Goal: Information Seeking & Learning: Learn about a topic

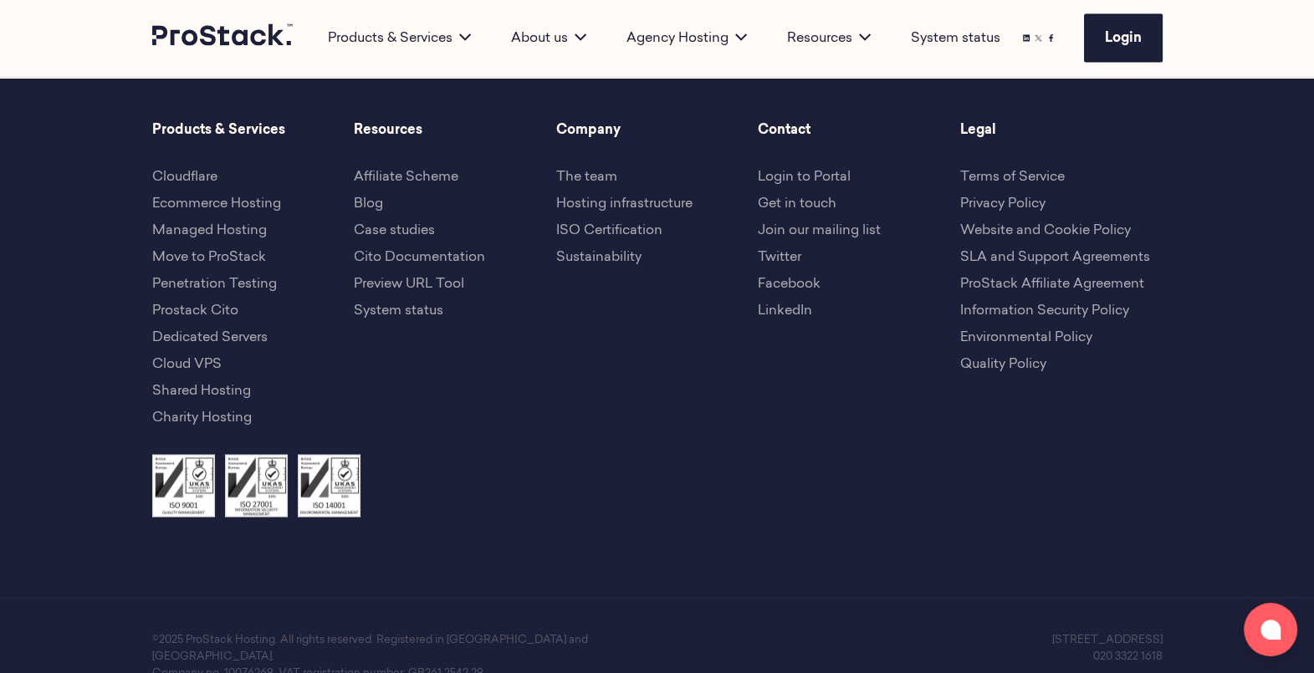
scroll to position [3949, 0]
click at [1079, 253] on link "SLA and Support Agreements" at bounding box center [1055, 259] width 190 height 13
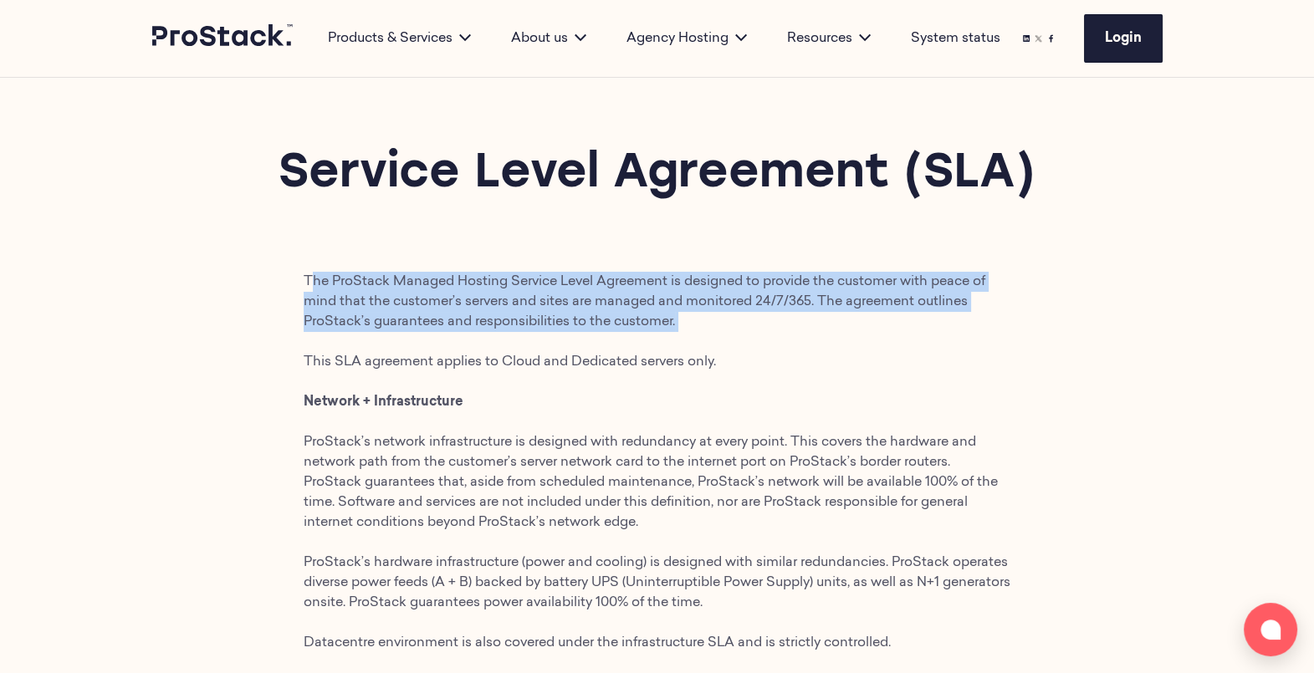
drag, startPoint x: 307, startPoint y: 276, endPoint x: 691, endPoint y: 325, distance: 387.0
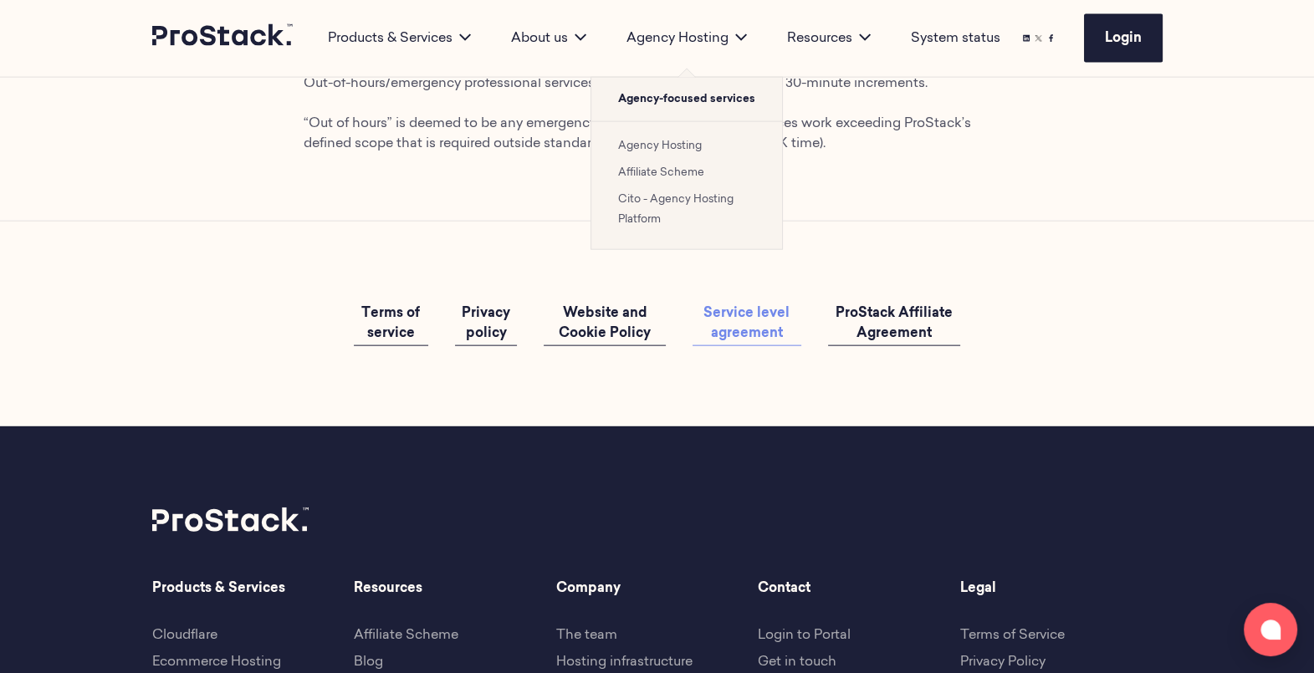
scroll to position [4497, 0]
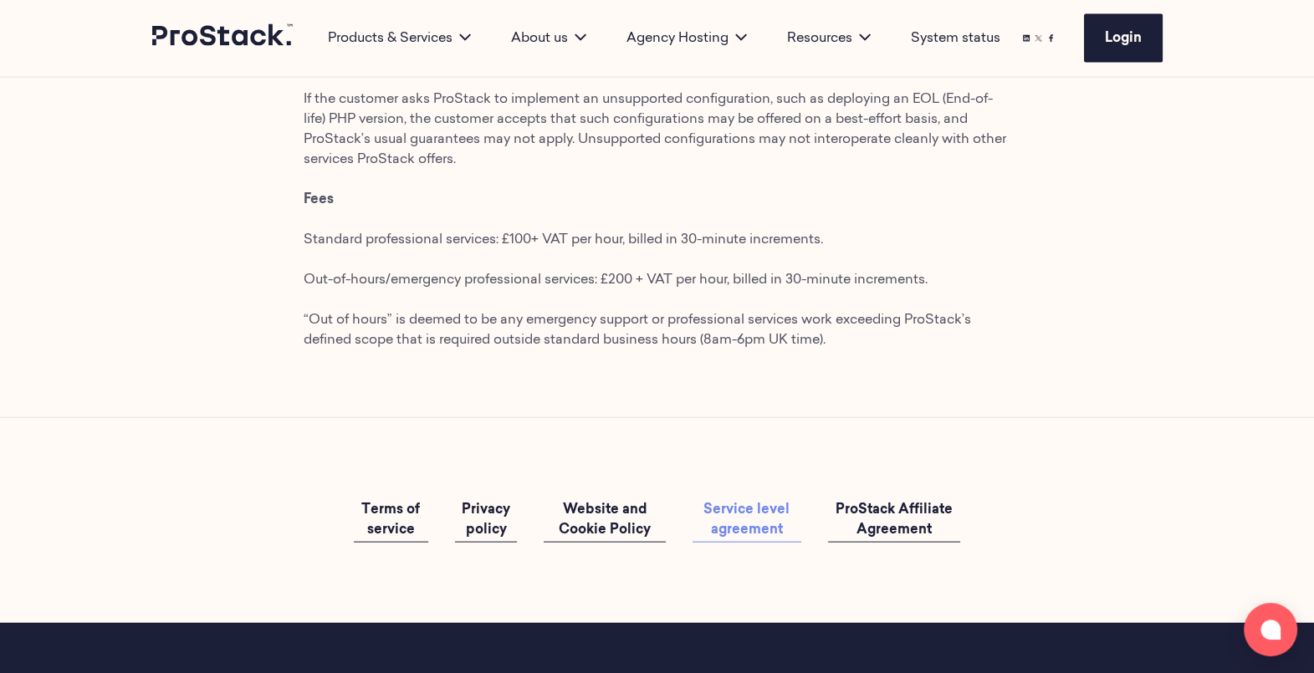
drag, startPoint x: 306, startPoint y: 278, endPoint x: 884, endPoint y: 407, distance: 592.2
copy main "The ProStack Managed Hosting Service Level Agreement is designed to provide the…"
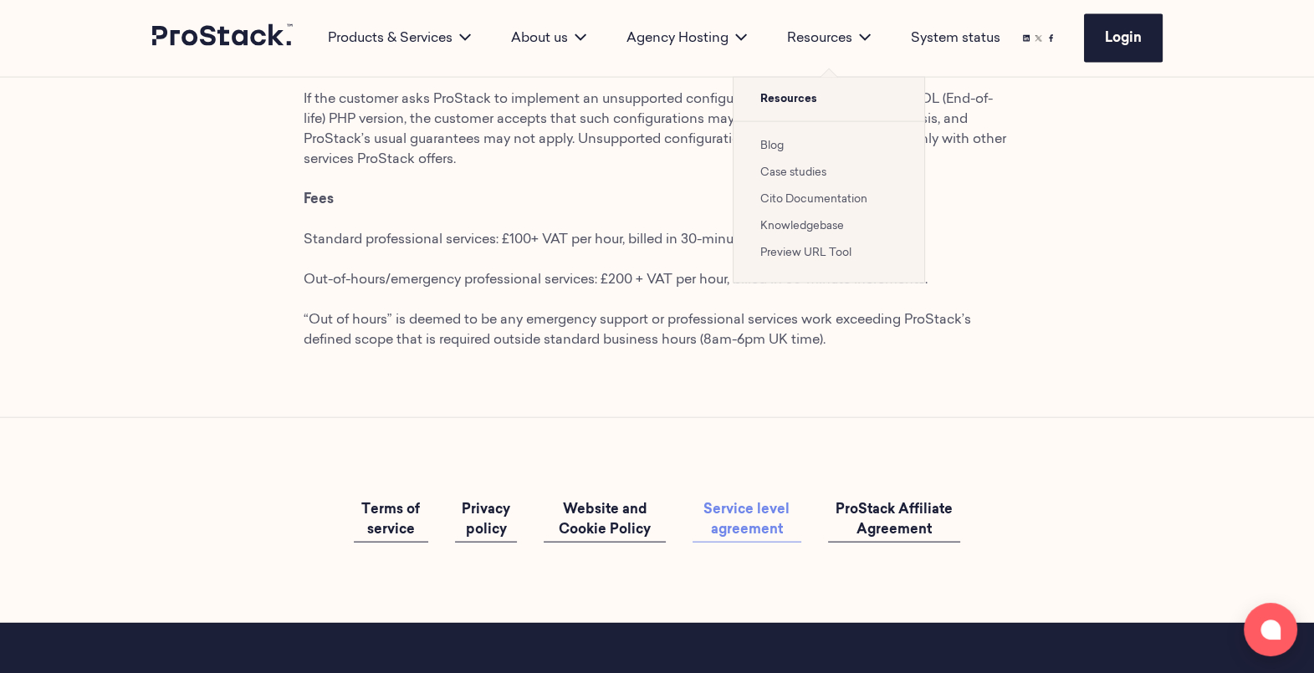
copy main "The ProStack Managed Hosting Service Level Agreement is designed to provide the…"
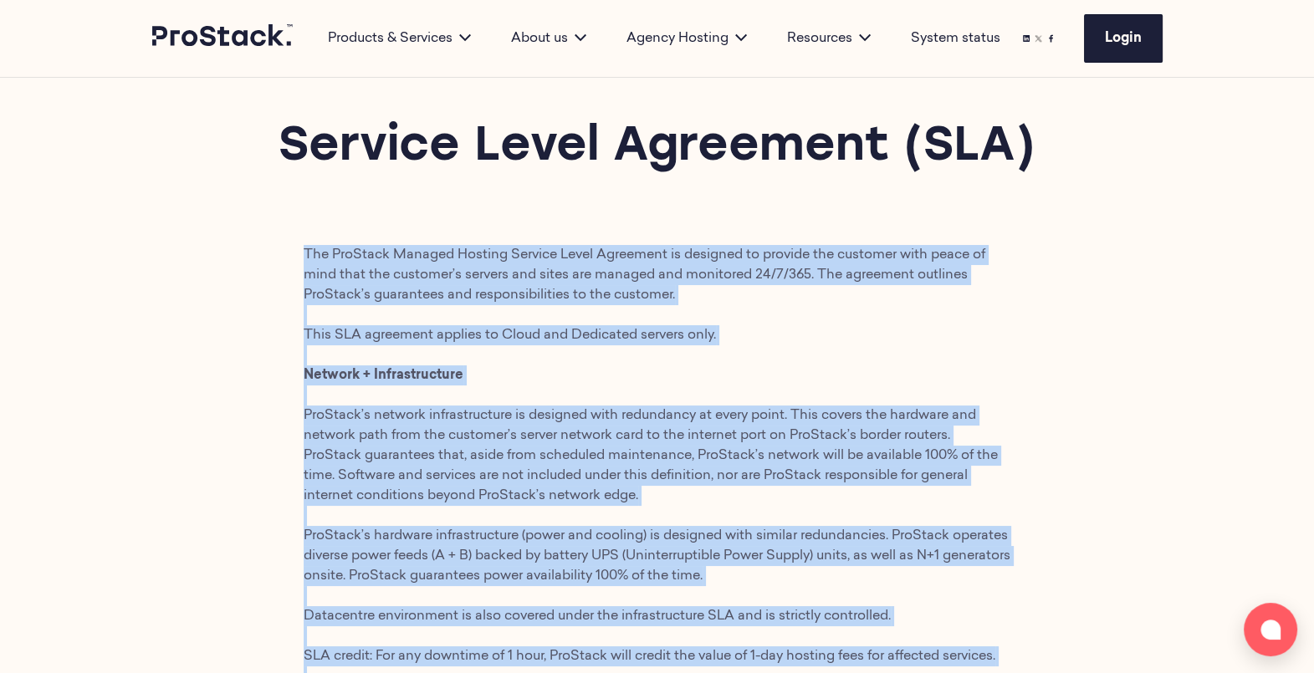
scroll to position [0, 0]
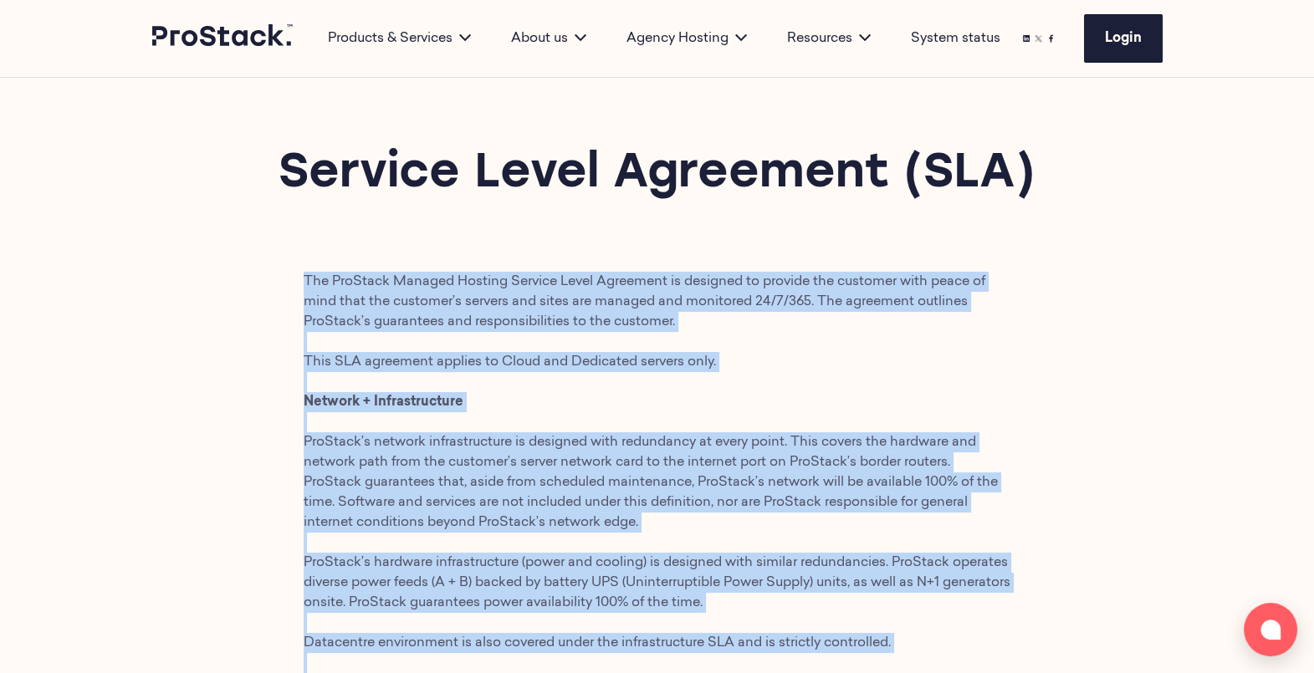
drag, startPoint x: 1070, startPoint y: 186, endPoint x: 263, endPoint y: 142, distance: 807.3
click at [263, 142] on div "Service Level Agreement (SLA)" at bounding box center [657, 175] width 1314 height 194
copy h1 "Service Level Agreement (SLA)"
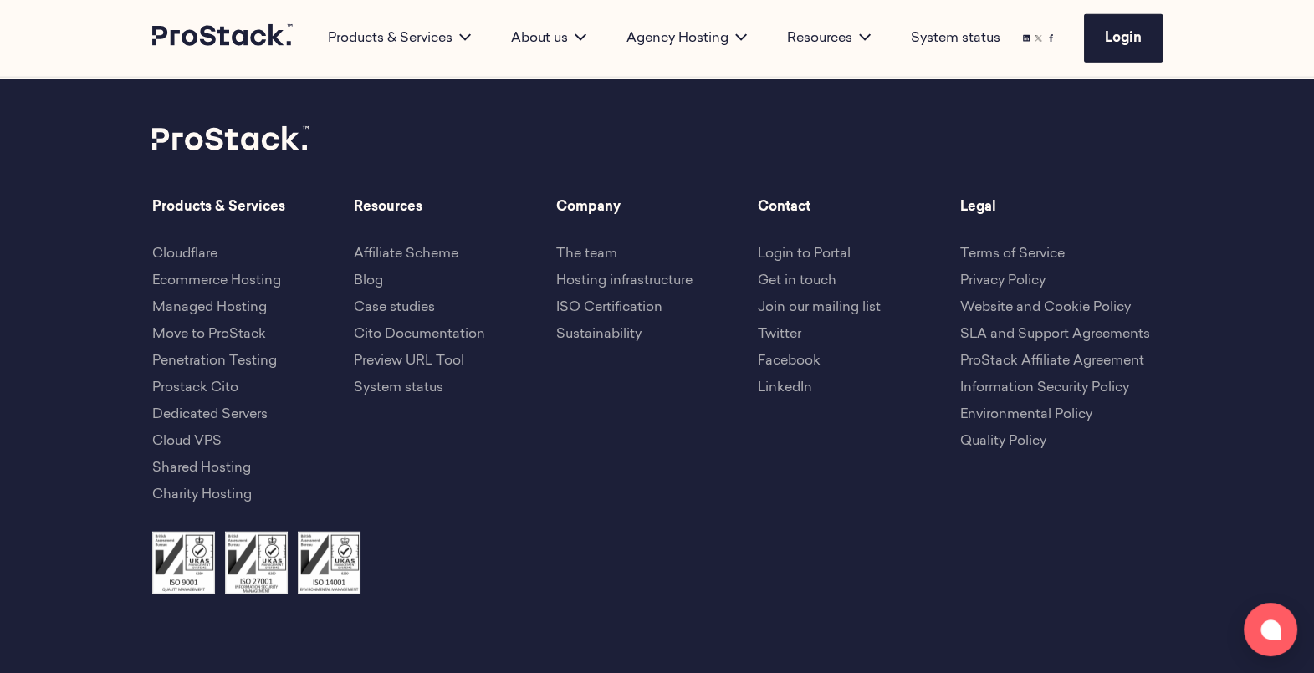
scroll to position [5242, 0]
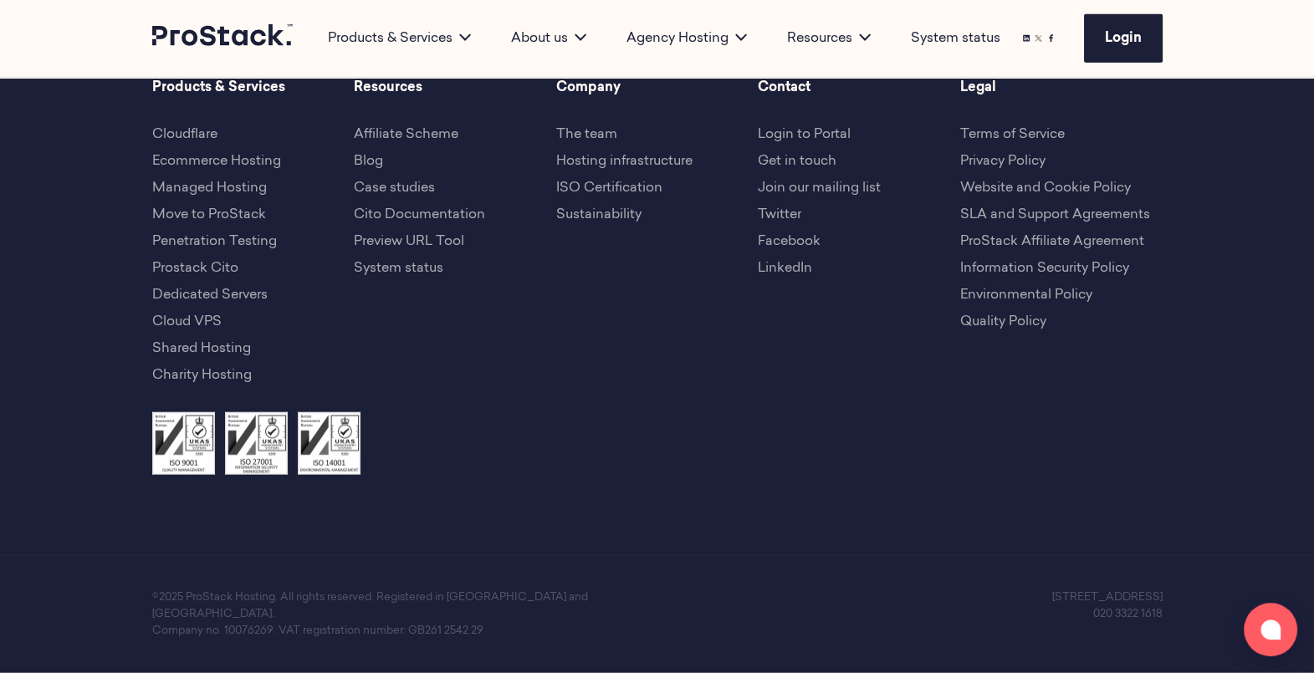
click at [1008, 141] on link "Terms of Service" at bounding box center [1012, 134] width 105 height 13
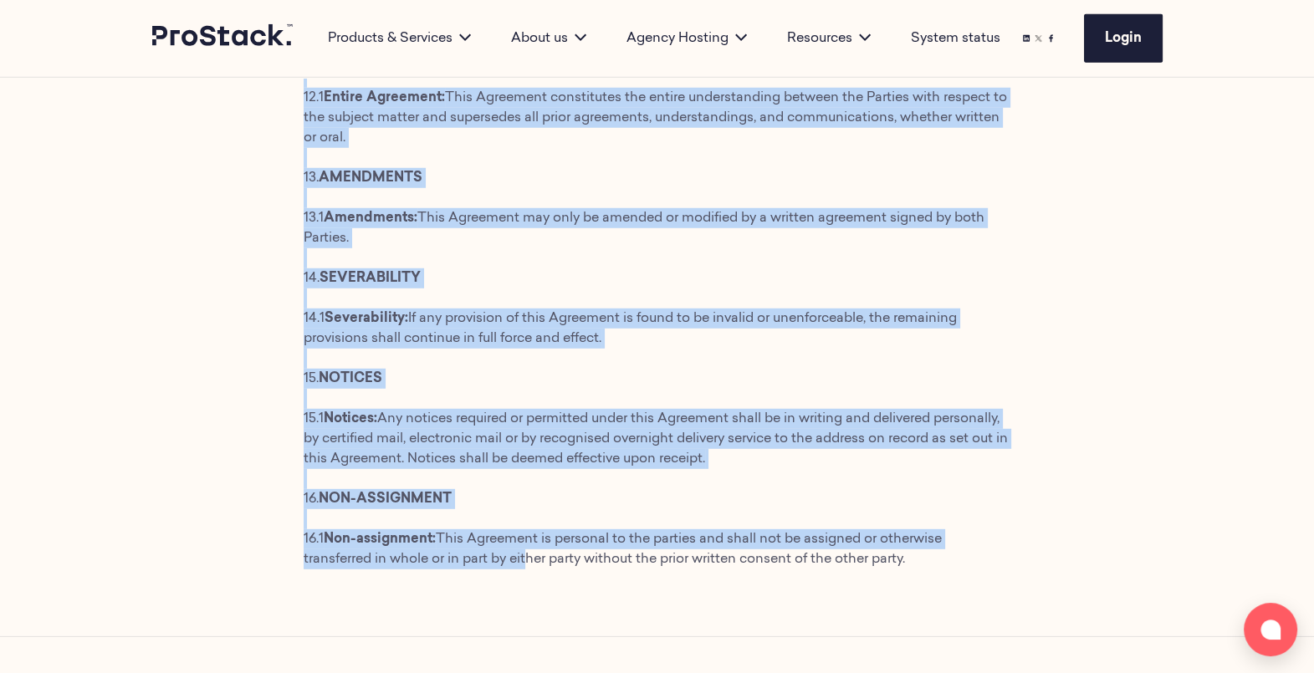
scroll to position [6255, 0]
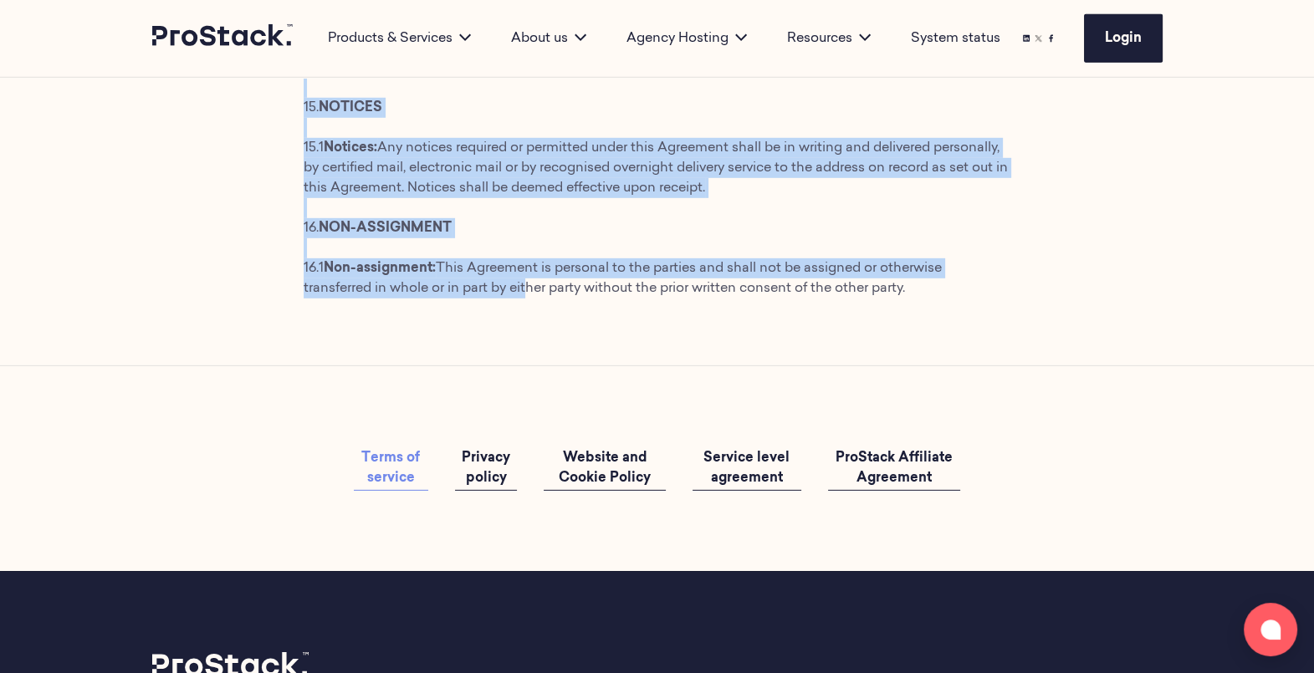
drag, startPoint x: 345, startPoint y: 176, endPoint x: 965, endPoint y: 359, distance: 646.7
copy main "Prostack Terms of Service This Web Hosting Service Agreement (the “Agreement”) …"
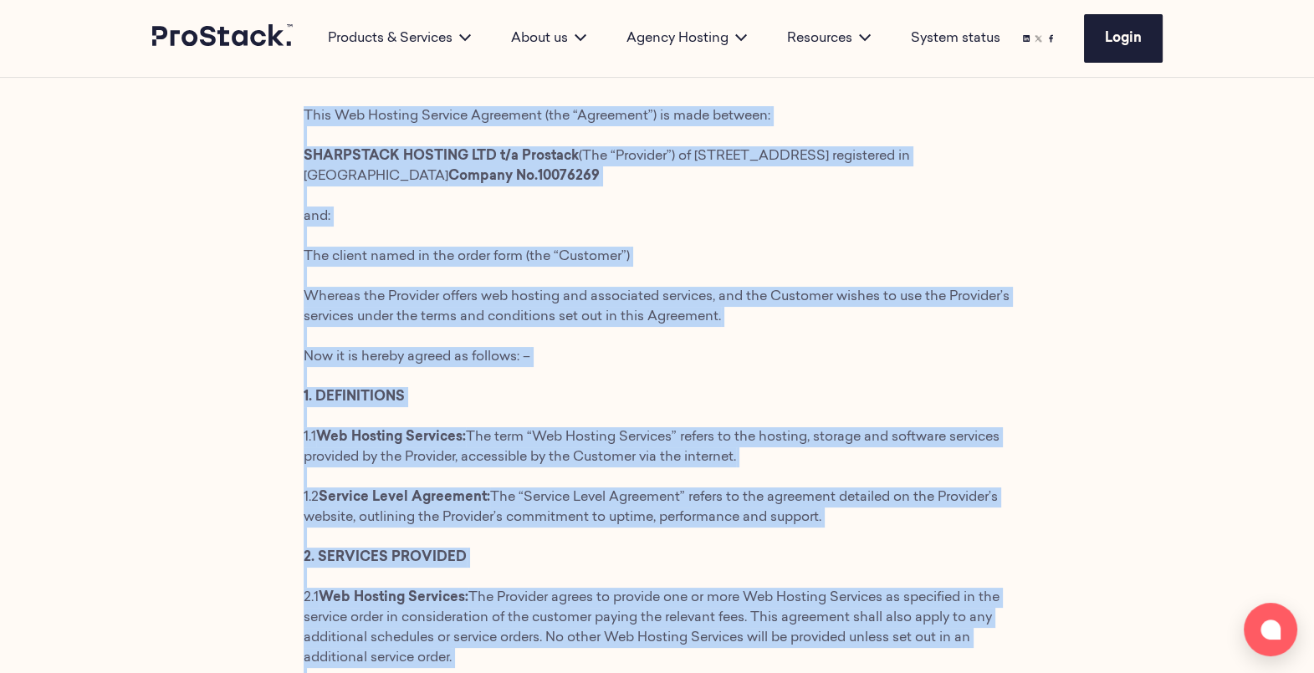
scroll to position [0, 0]
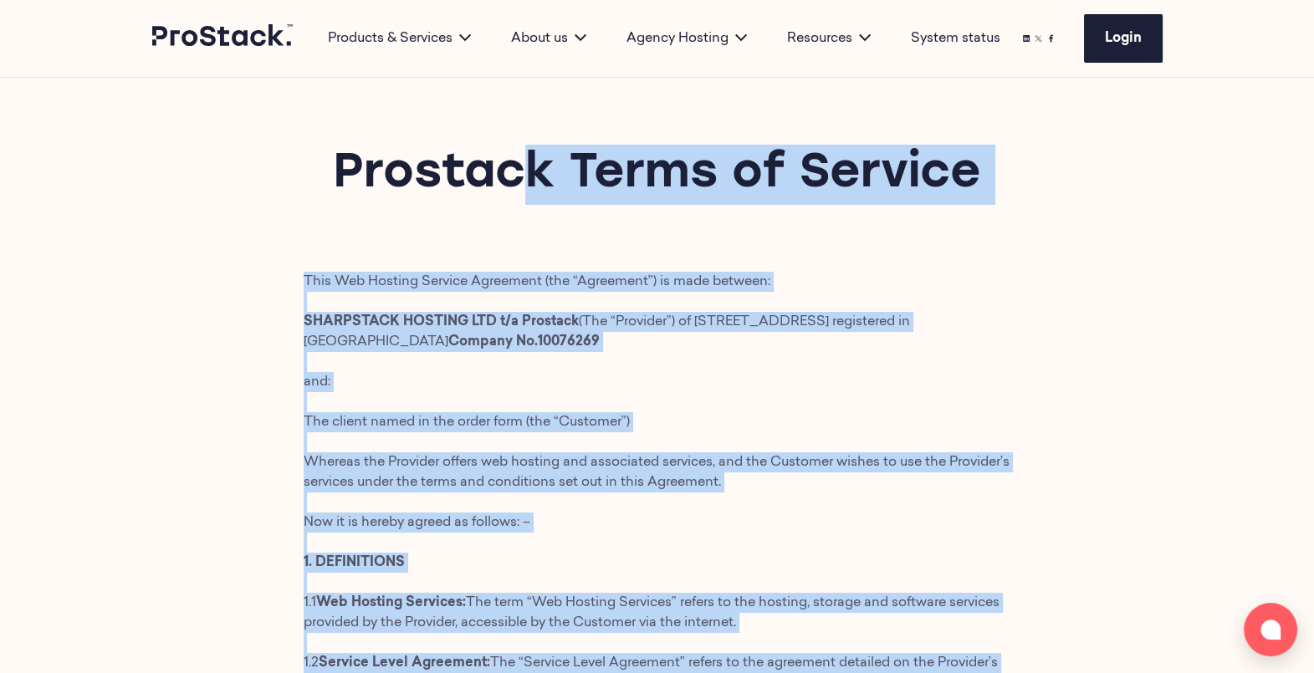
click at [911, 205] on div "Prostack Terms of Service" at bounding box center [657, 175] width 1314 height 194
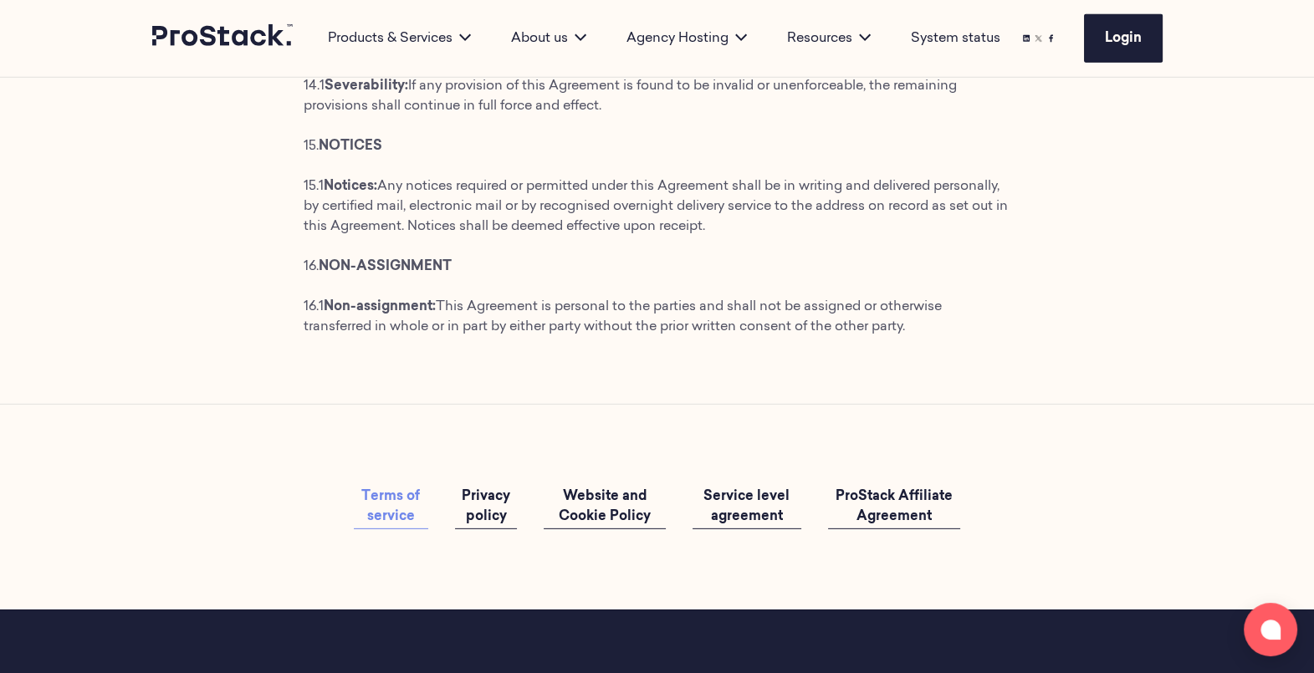
scroll to position [6354, 0]
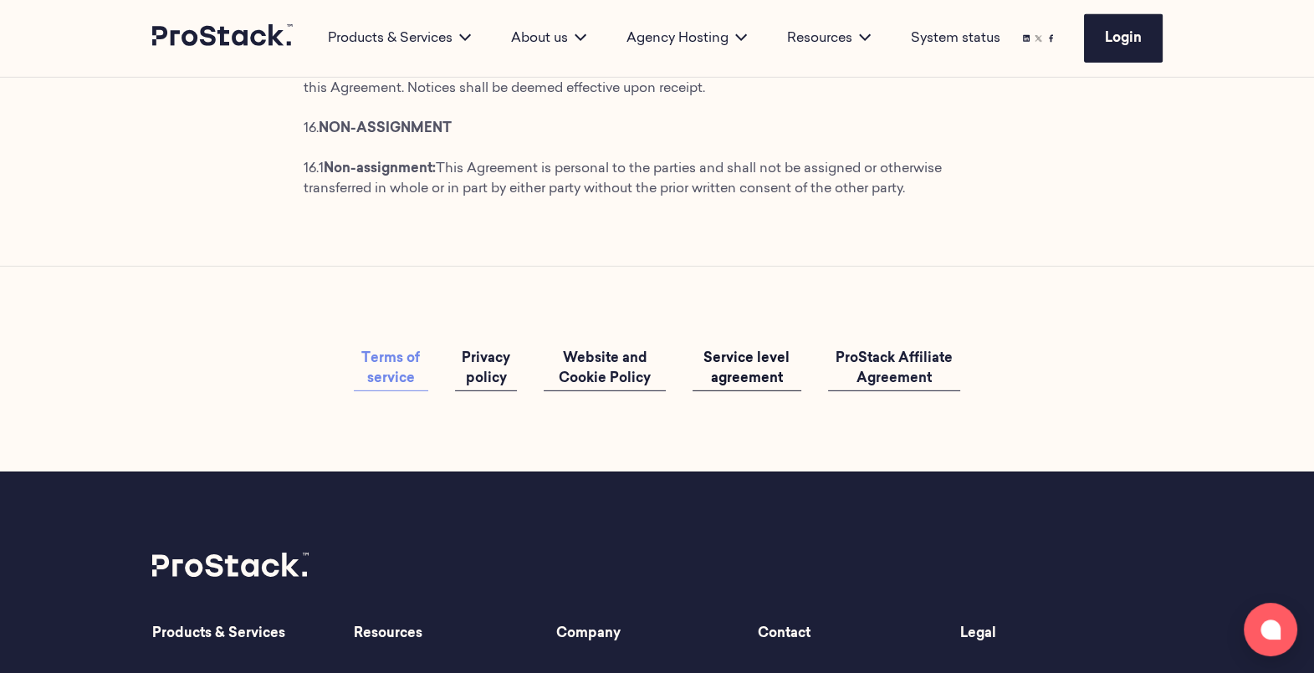
click at [785, 385] on span "Service level agreement" at bounding box center [746, 368] width 86 height 33
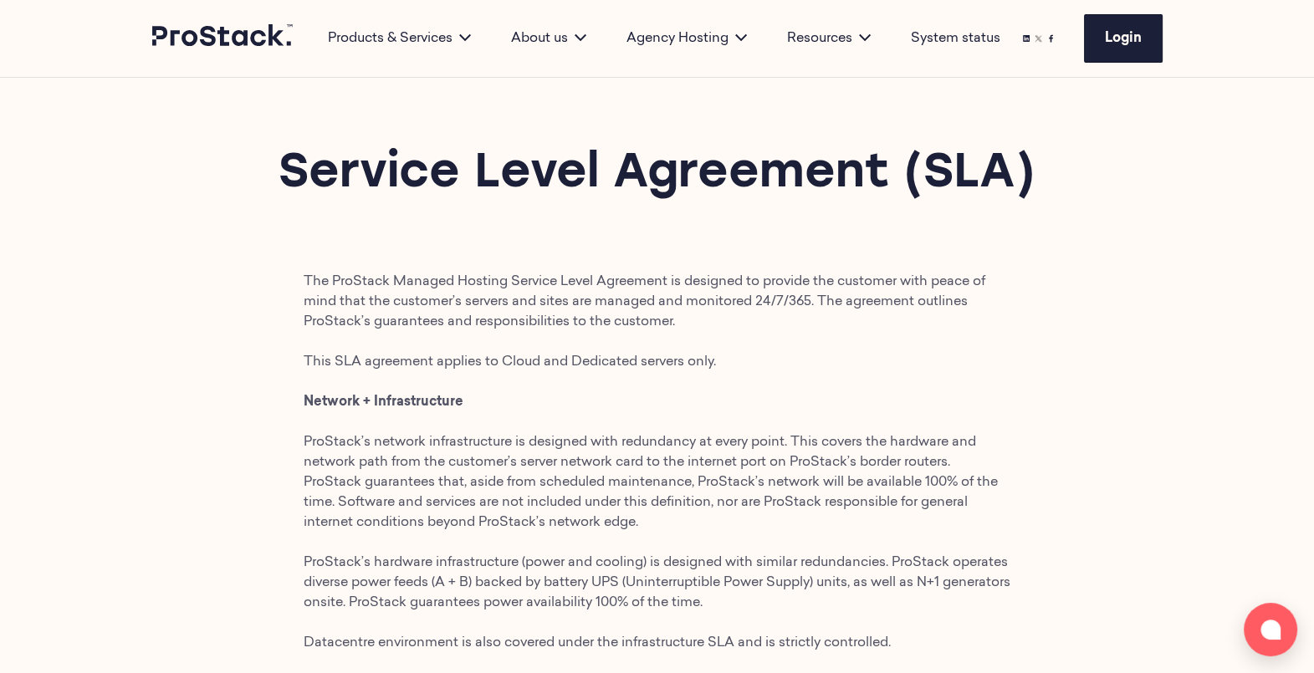
drag, startPoint x: 1034, startPoint y: 180, endPoint x: 288, endPoint y: 189, distance: 745.1
click at [288, 189] on h1 "Service Level Agreement (SLA)" at bounding box center [657, 175] width 1010 height 60
copy h1 "Service Level Agreement (SLA)"
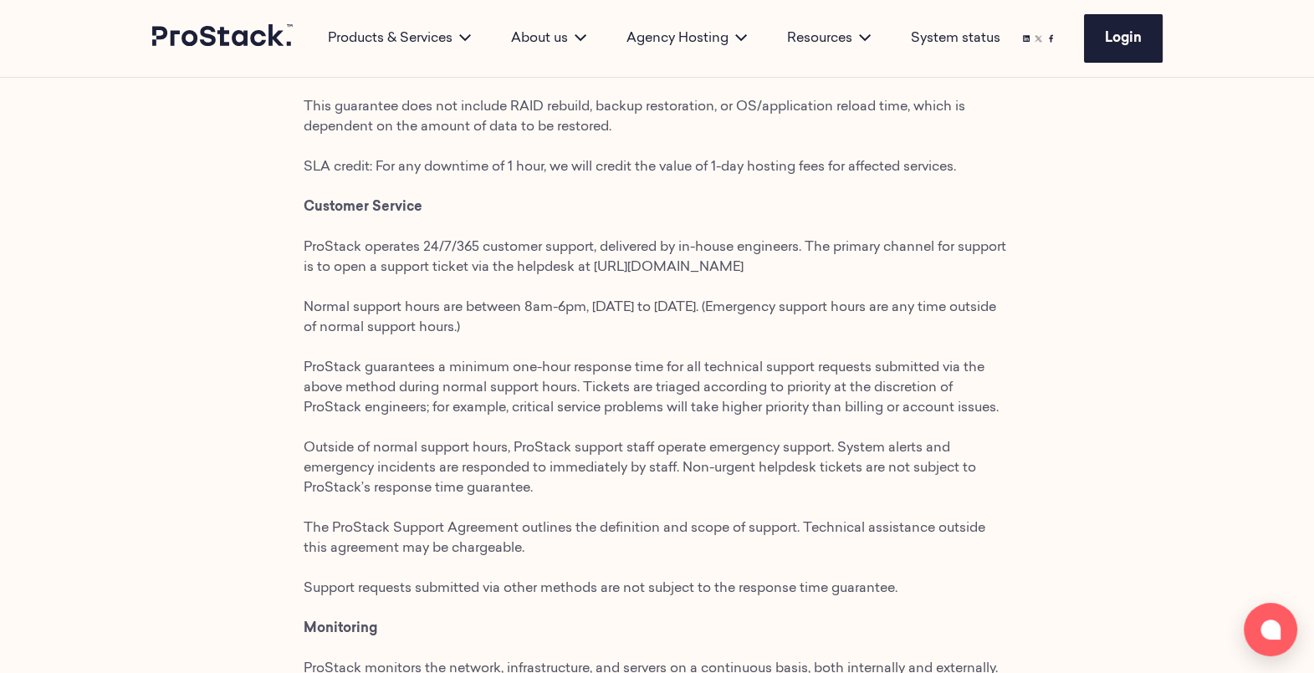
scroll to position [806, 0]
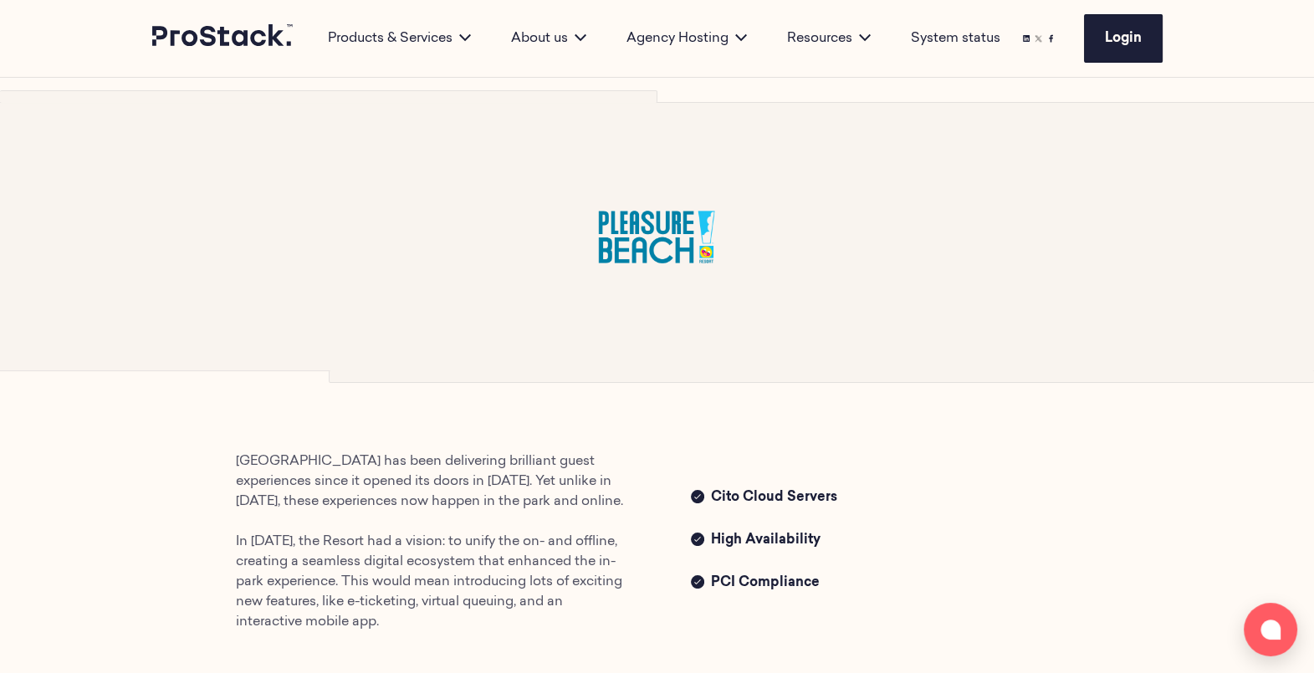
scroll to position [359, 0]
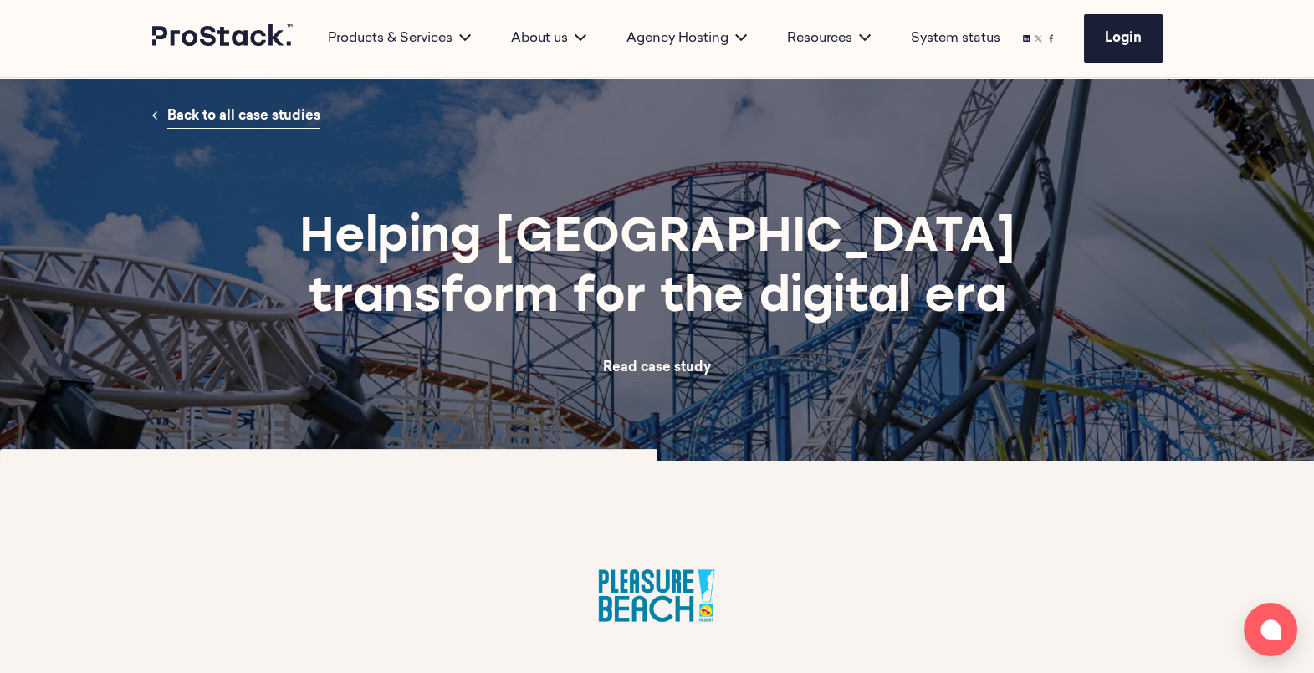
click at [661, 364] on span "Read case study" at bounding box center [657, 367] width 108 height 13
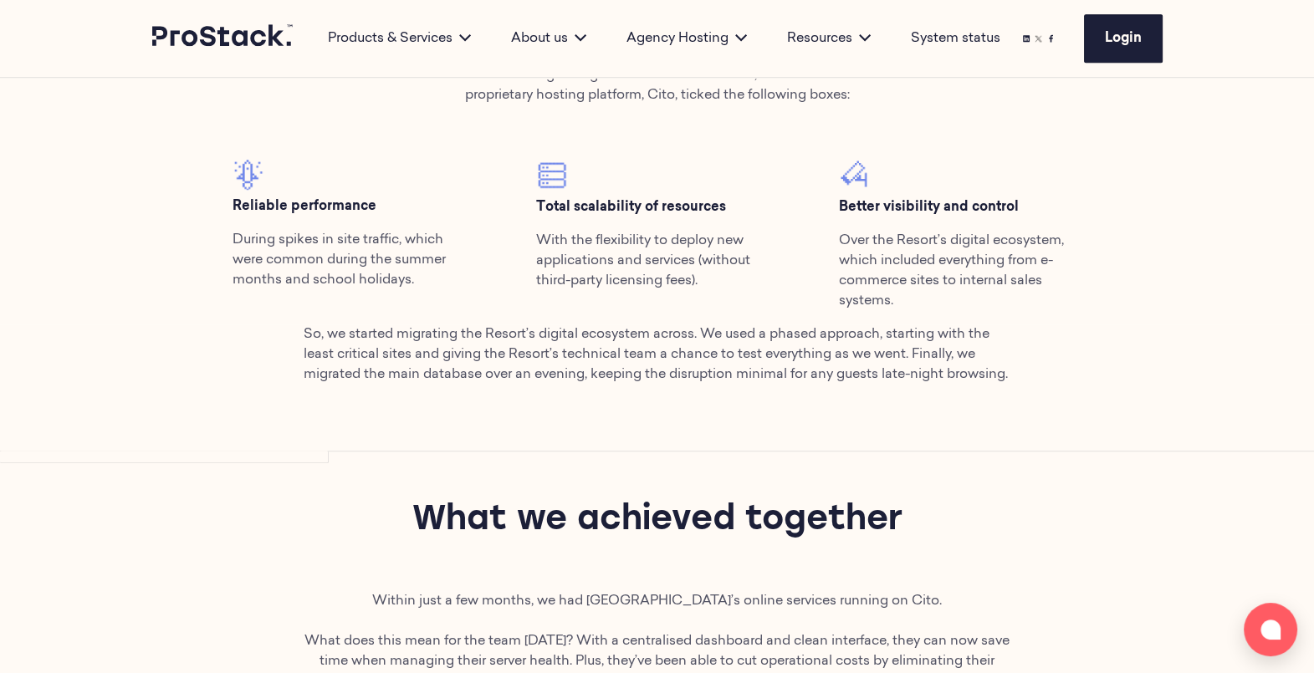
scroll to position [1542, 0]
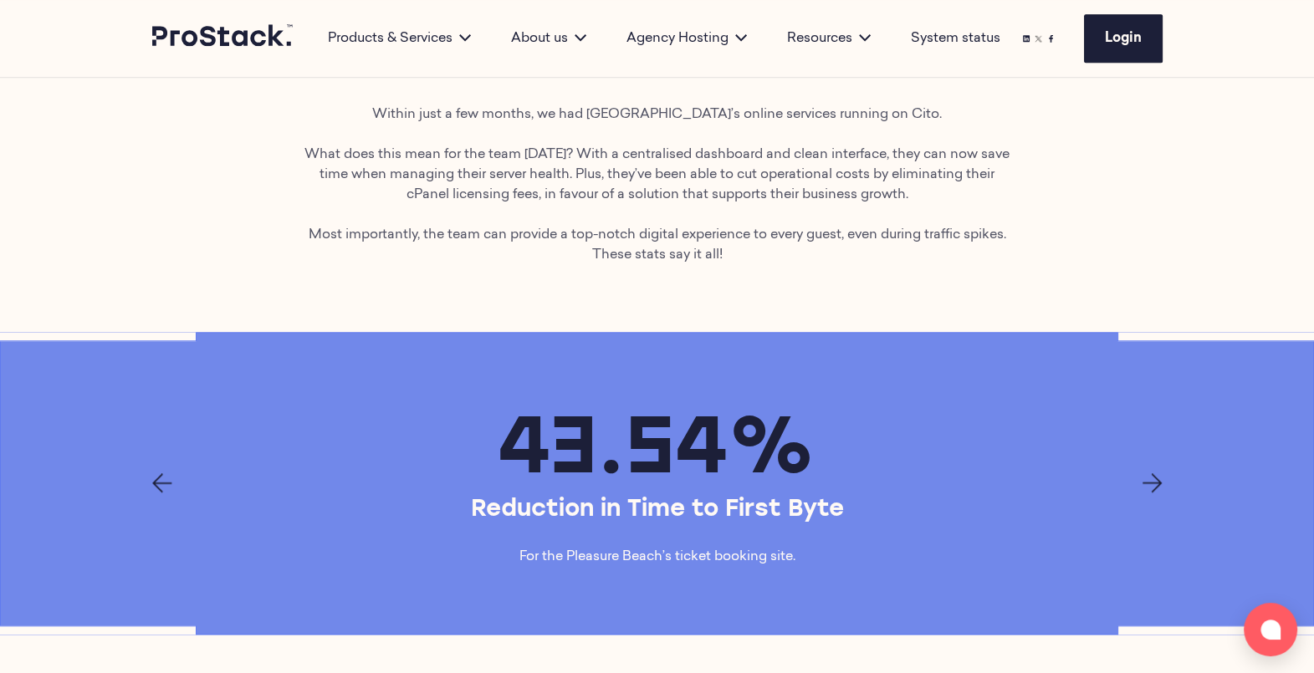
scroll to position [2178, 0]
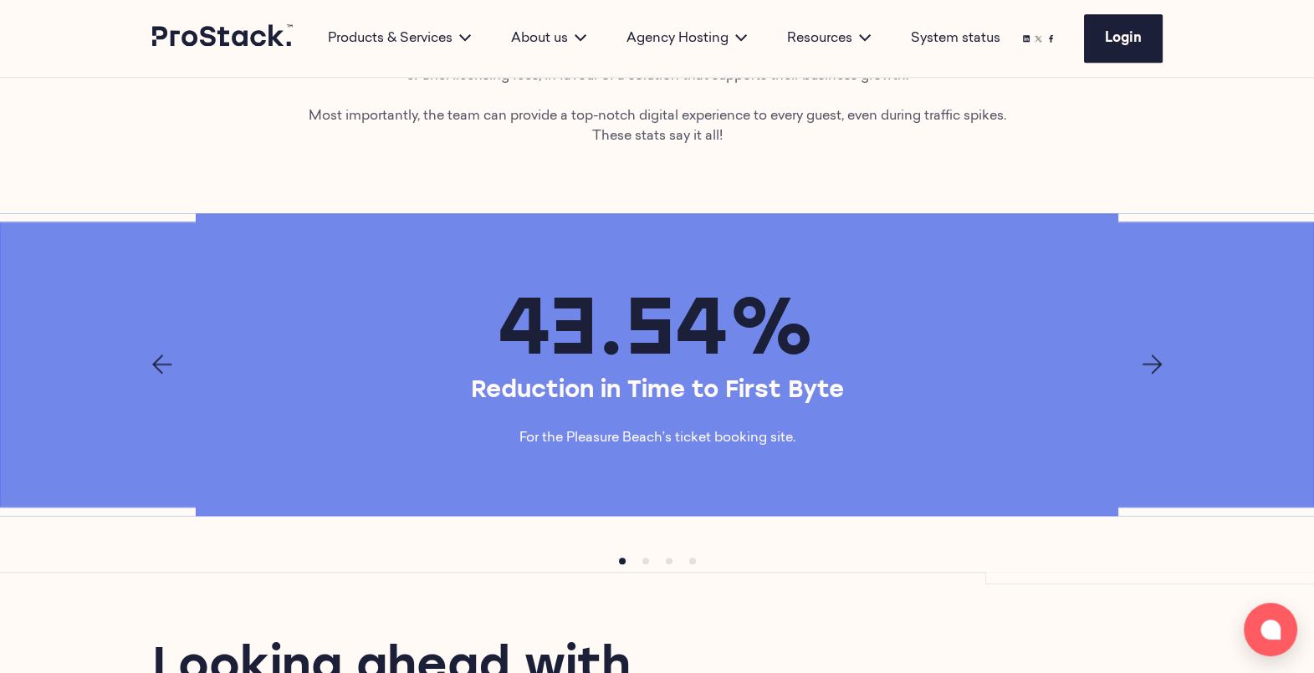
click at [1149, 375] on icon "Next page" at bounding box center [1152, 365] width 20 height 20
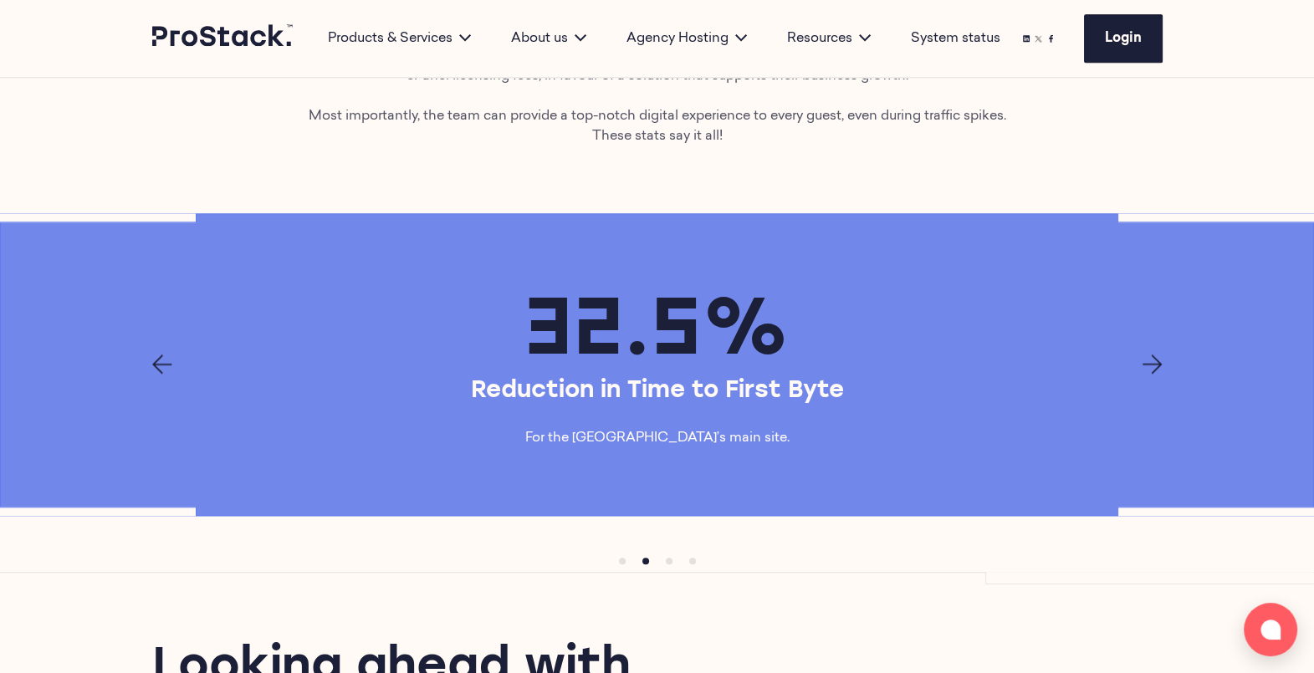
click at [1149, 375] on icon "Next page" at bounding box center [1152, 365] width 20 height 20
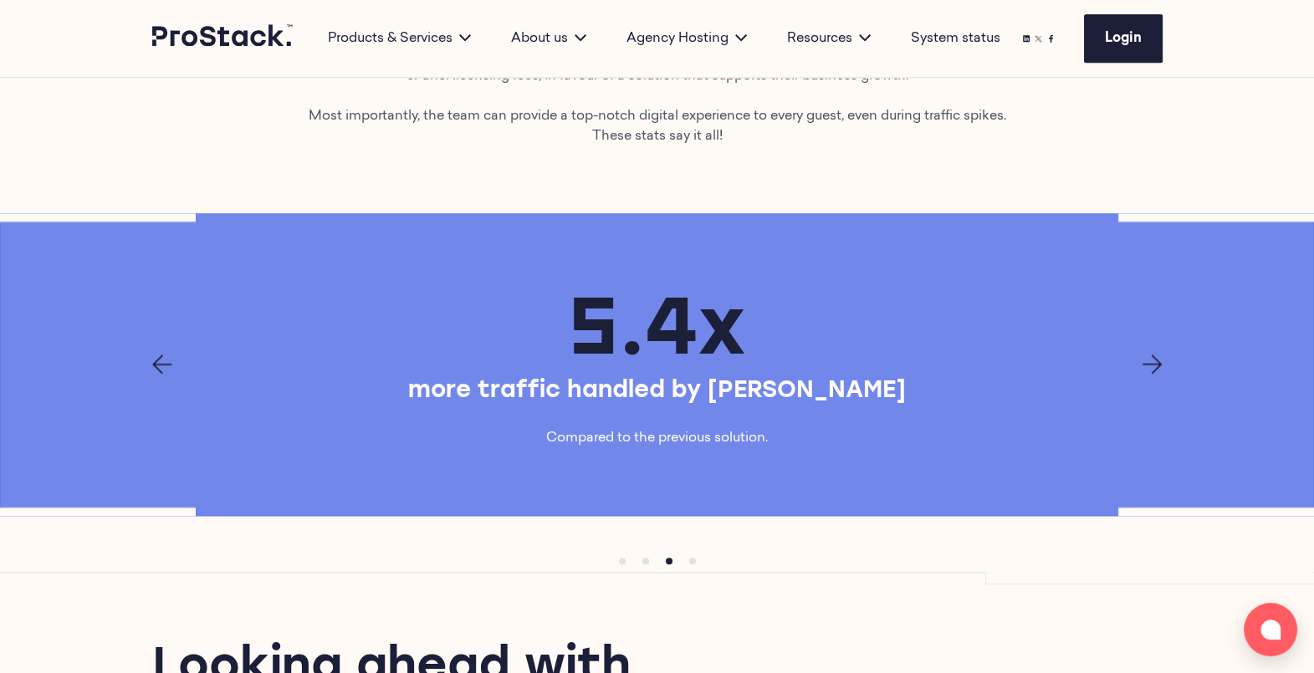
click at [140, 375] on div at bounding box center [657, 365] width 1144 height 20
click at [148, 375] on div at bounding box center [657, 365] width 1144 height 20
click at [155, 375] on icon "Previous page" at bounding box center [162, 365] width 20 height 20
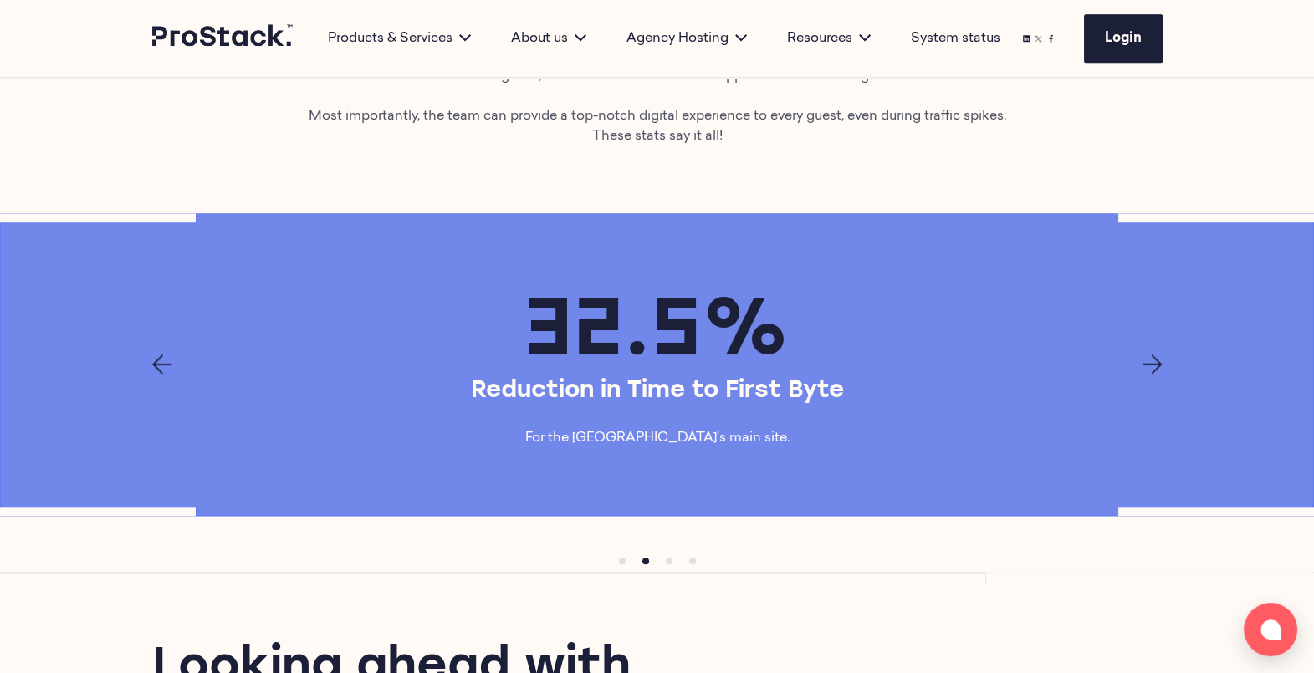
click at [155, 375] on icon "Previous page" at bounding box center [162, 365] width 20 height 20
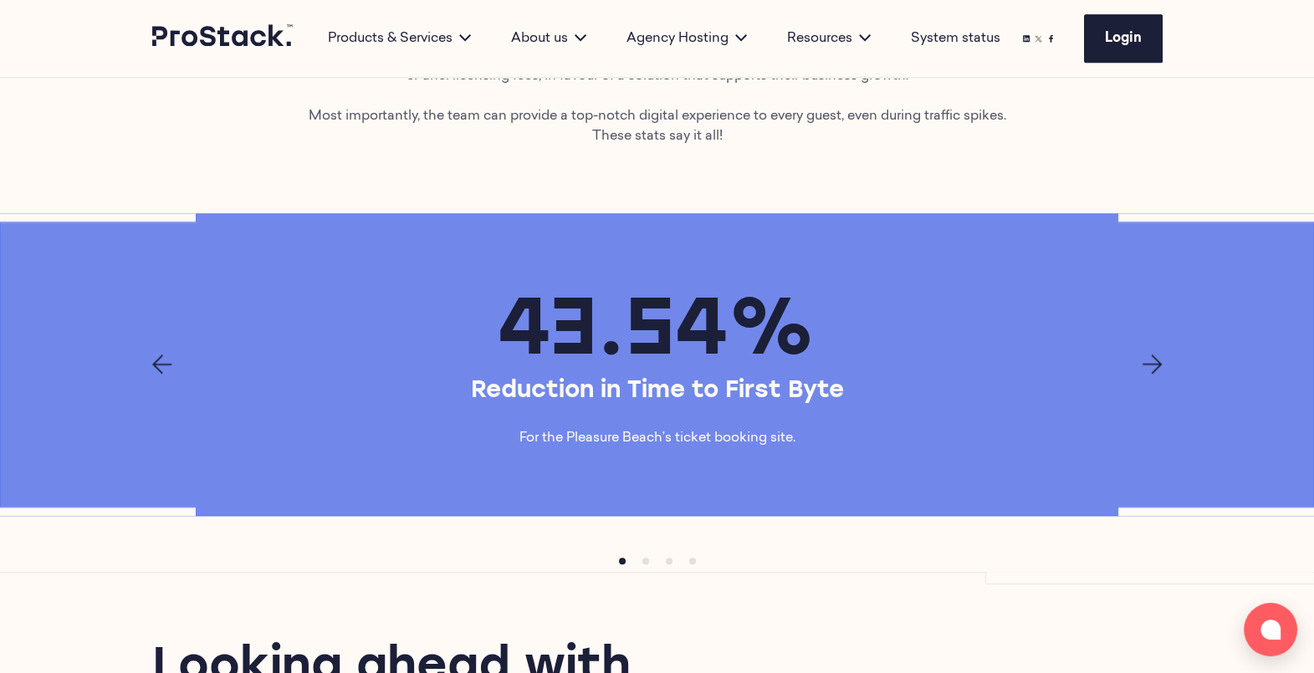
click at [1143, 375] on icon "Next page" at bounding box center [1152, 365] width 20 height 20
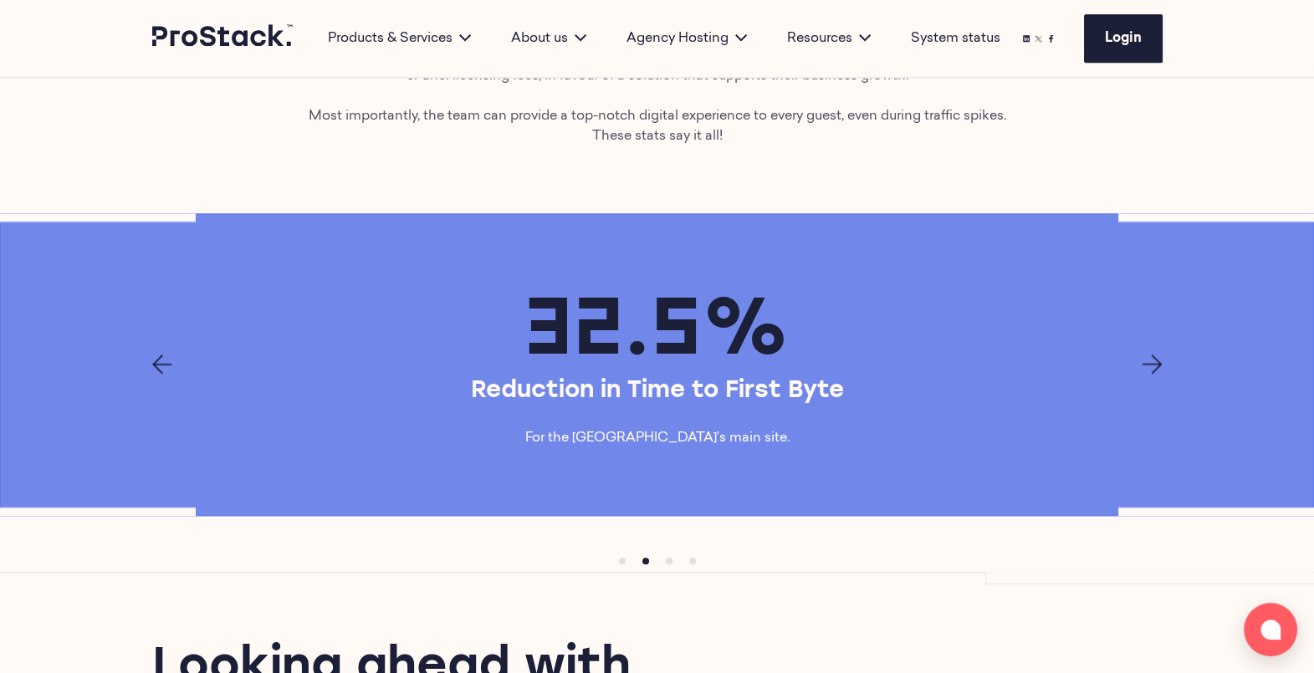
click at [1143, 375] on icon "Next page" at bounding box center [1152, 365] width 20 height 20
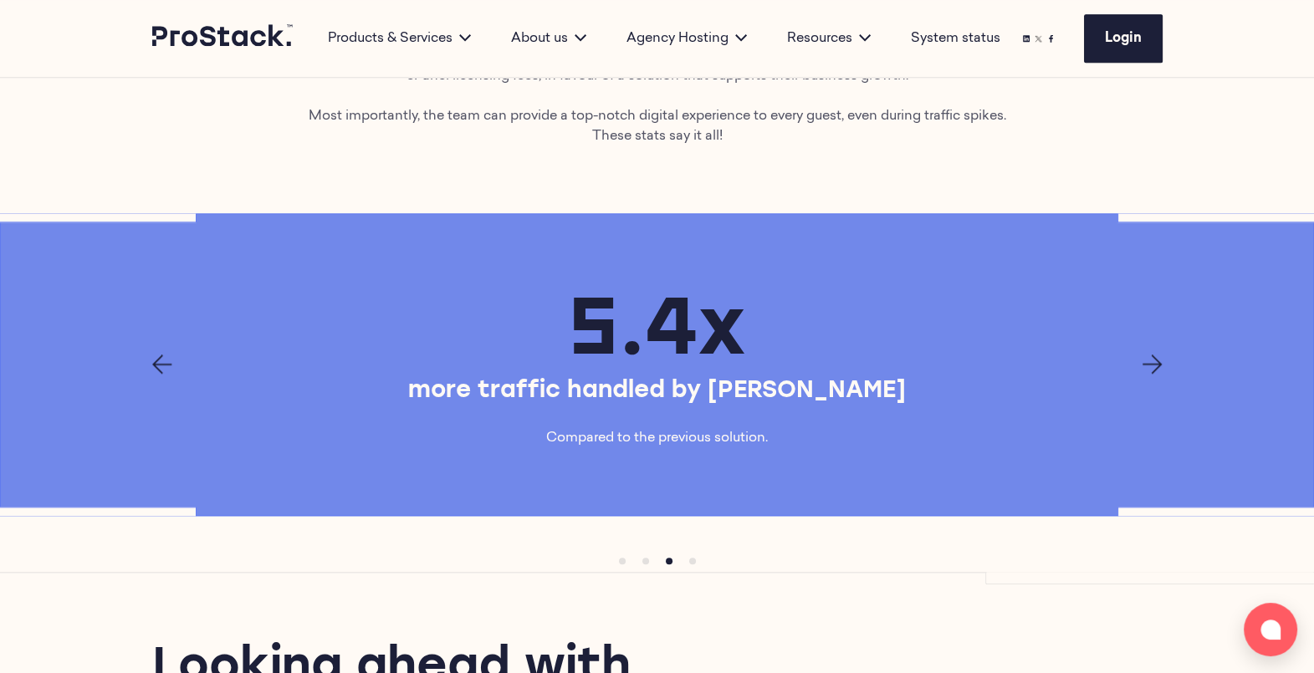
click at [1143, 375] on icon "Next page" at bounding box center [1152, 365] width 20 height 20
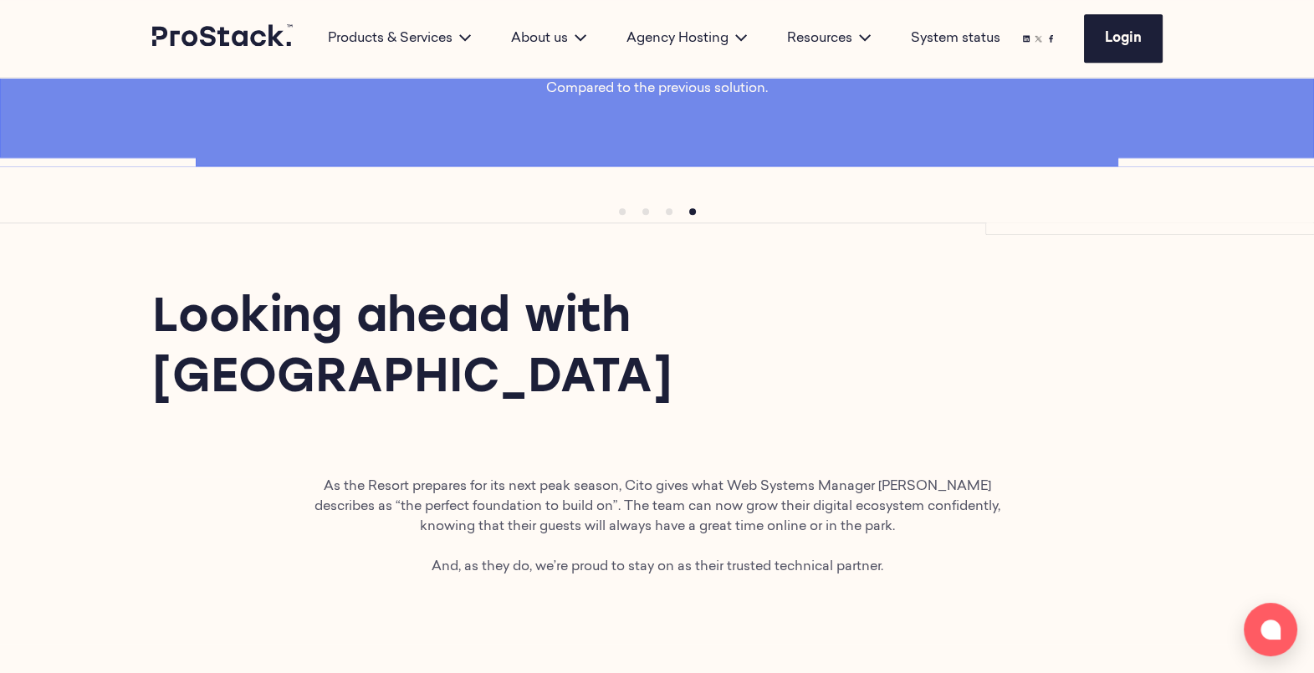
scroll to position [2530, 0]
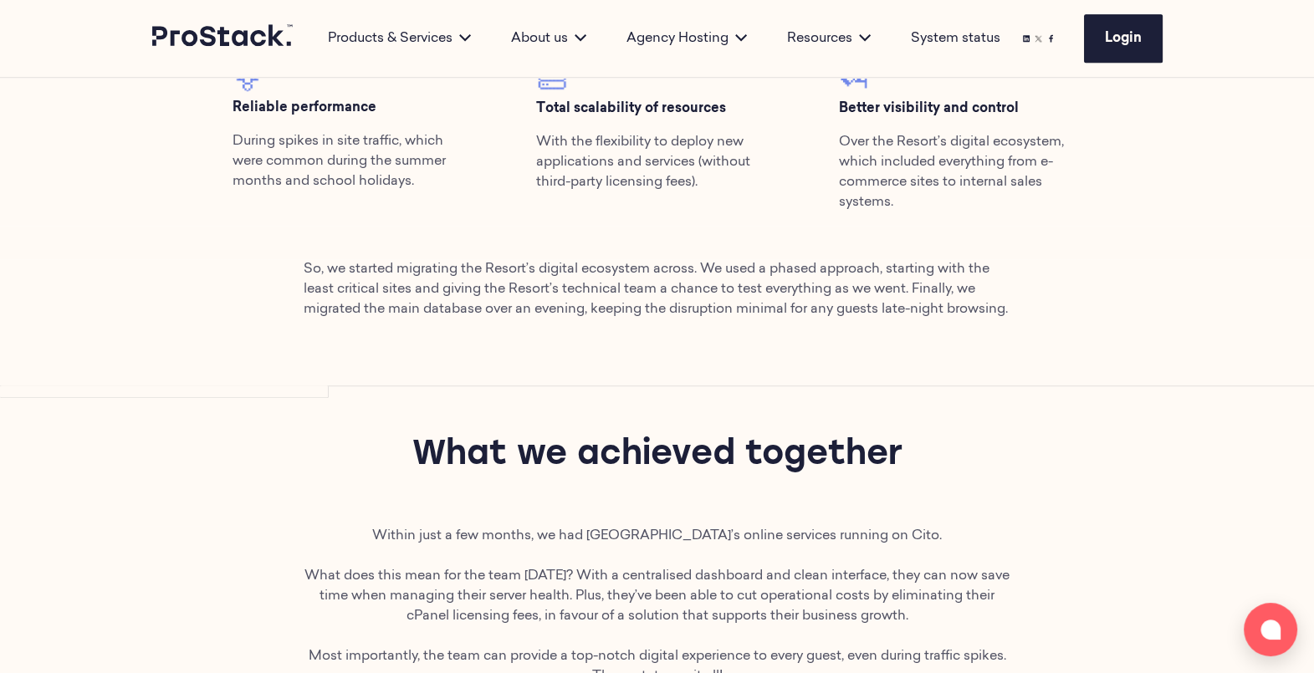
scroll to position [1641, 0]
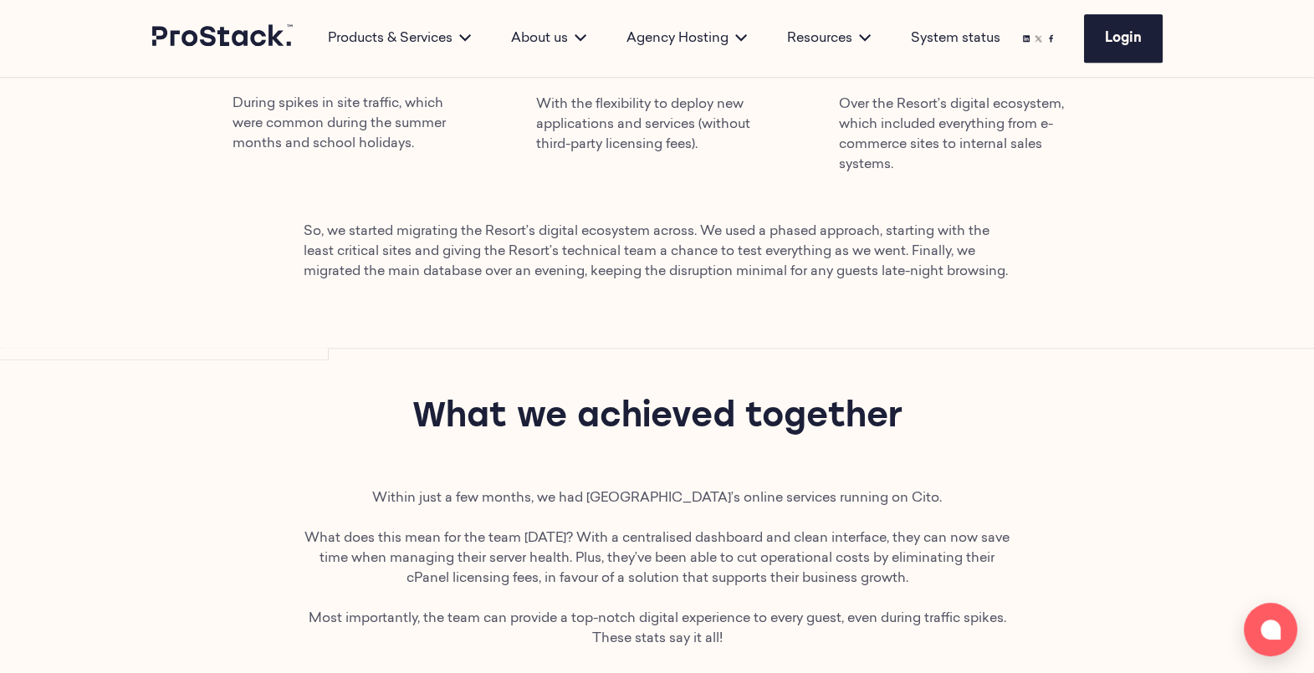
click at [669, 488] on div "What we achieved together" at bounding box center [657, 418] width 1314 height 140
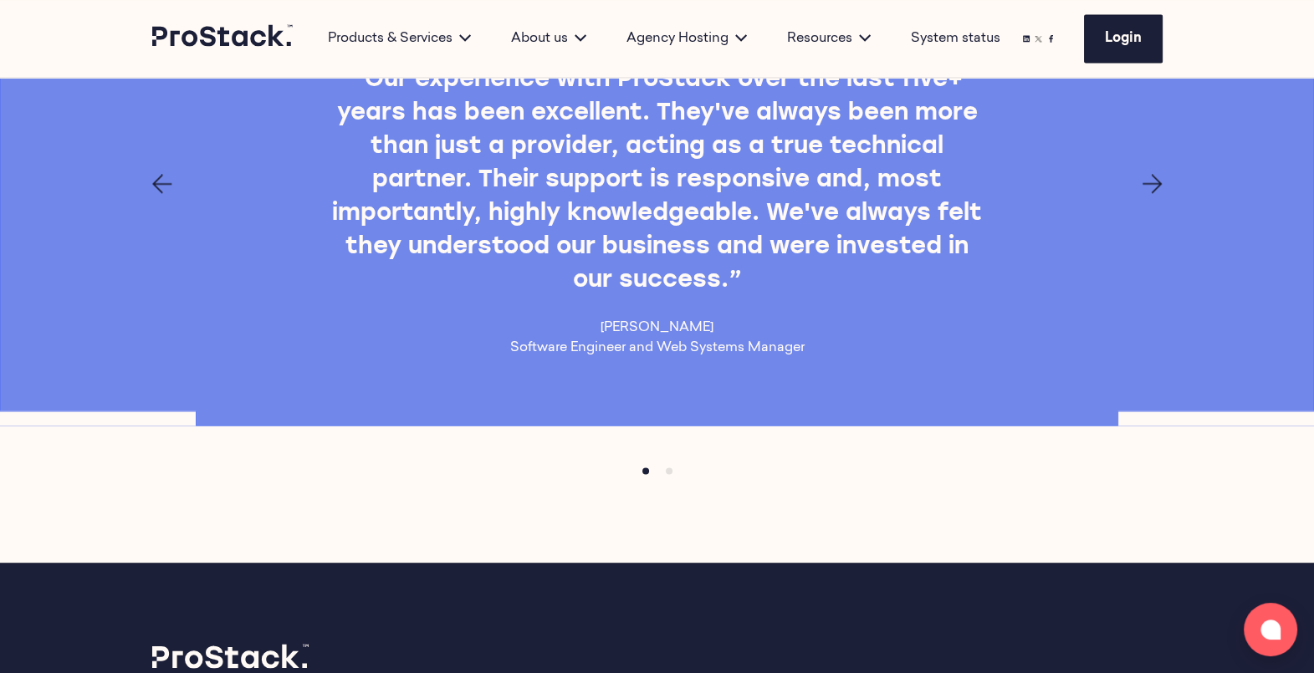
scroll to position [3368, 0]
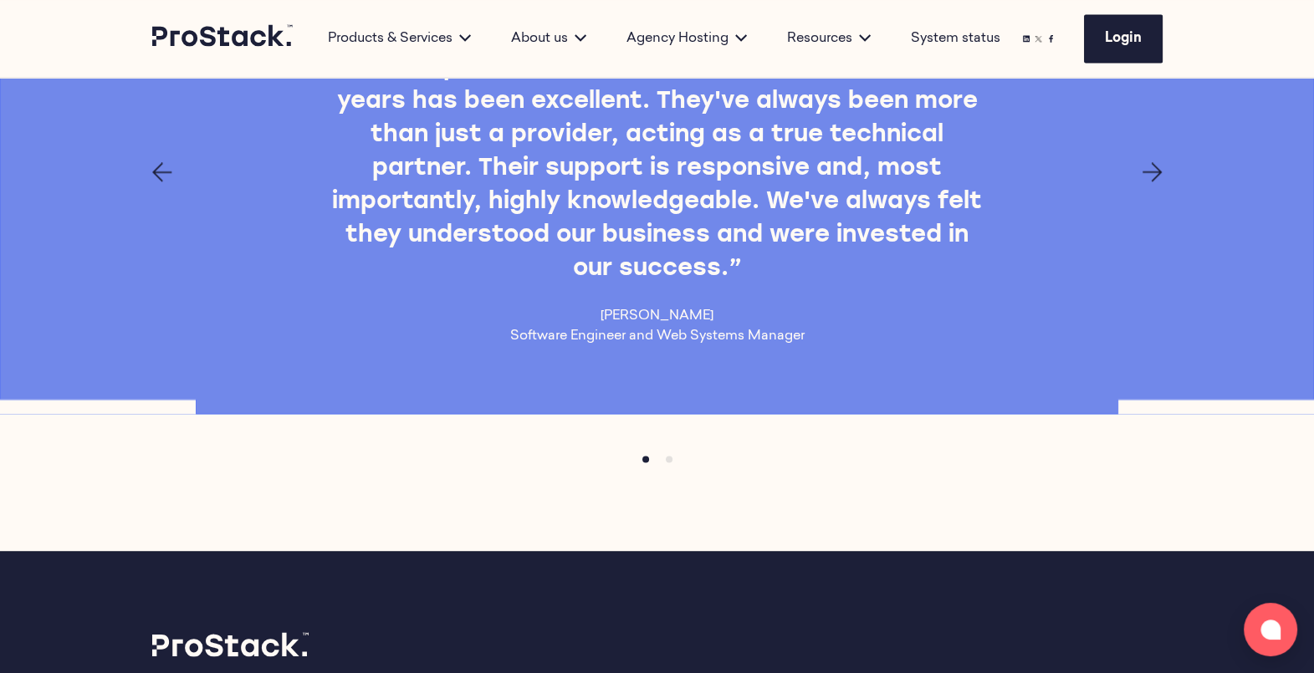
click at [1156, 181] on icon "Next page" at bounding box center [1152, 172] width 20 height 20
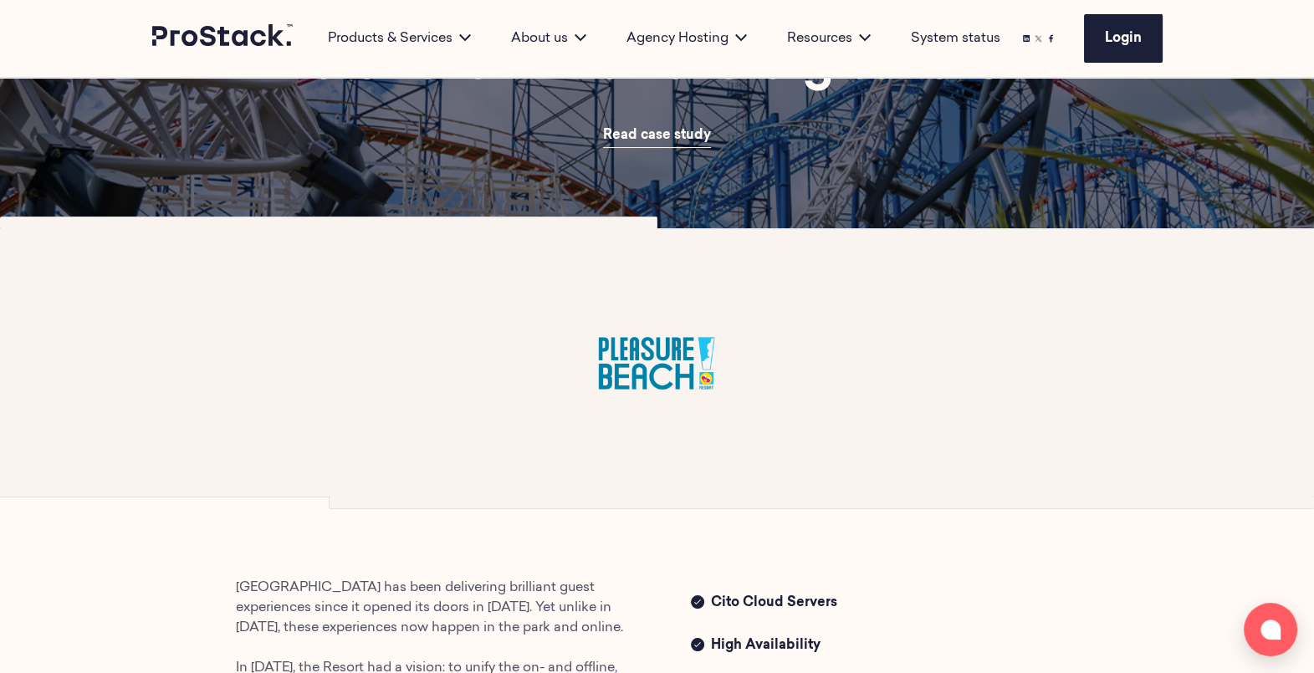
scroll to position [0, 0]
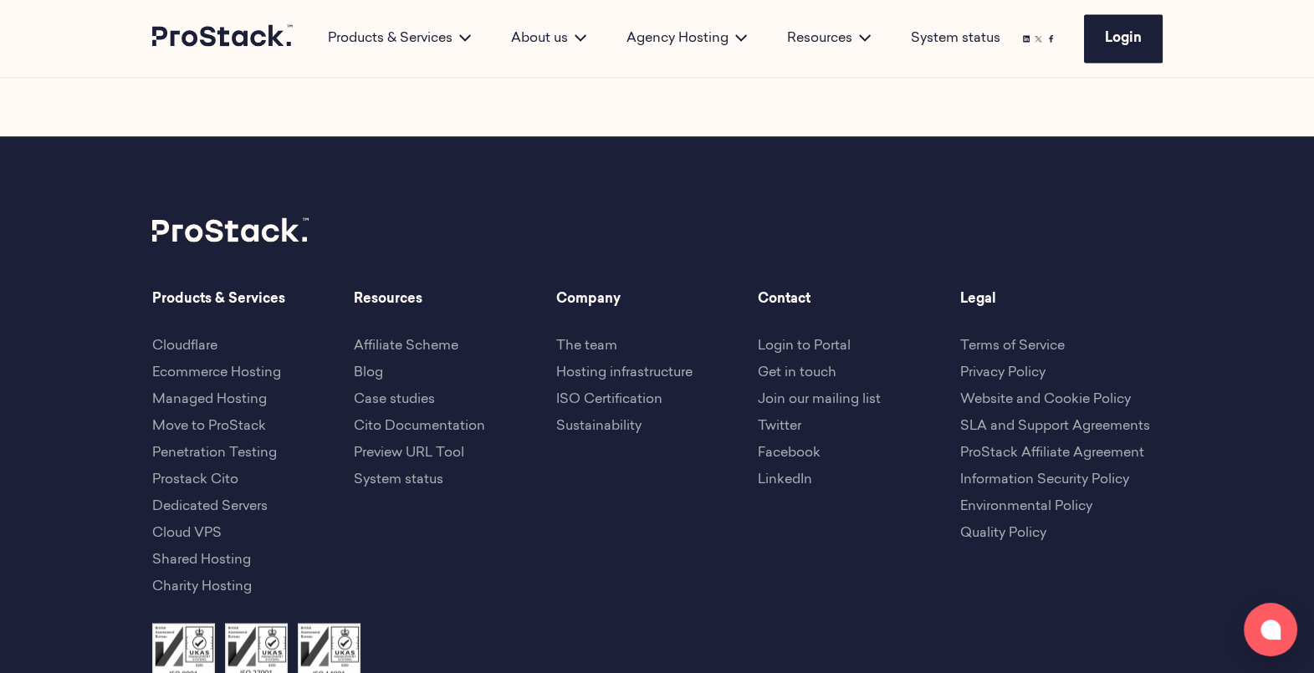
scroll to position [3667, 0]
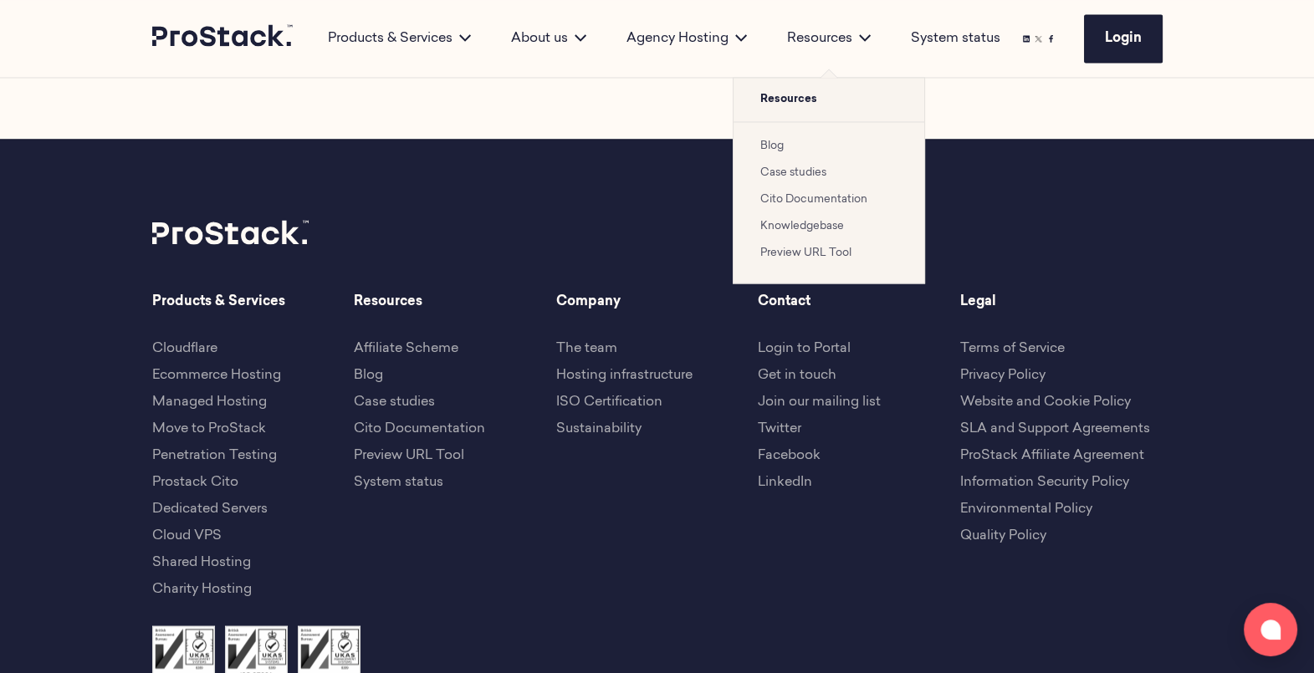
click at [791, 173] on link "Case studies" at bounding box center [793, 172] width 66 height 11
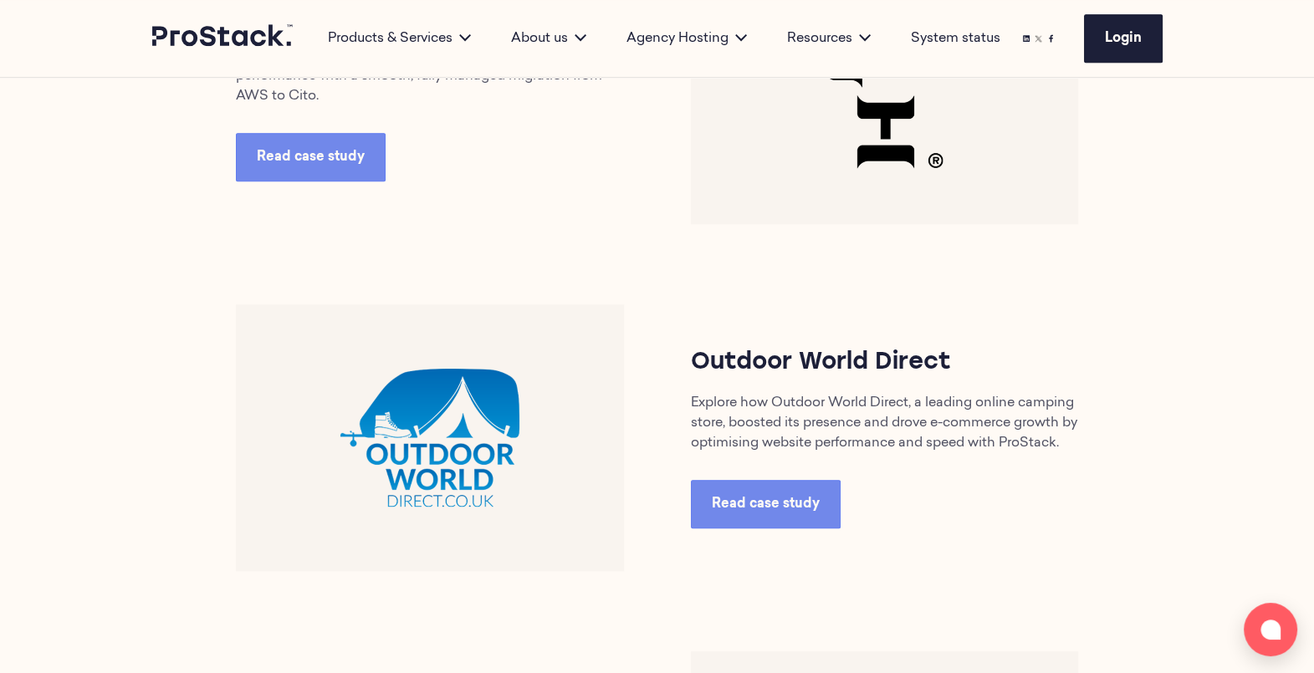
scroll to position [1266, 0]
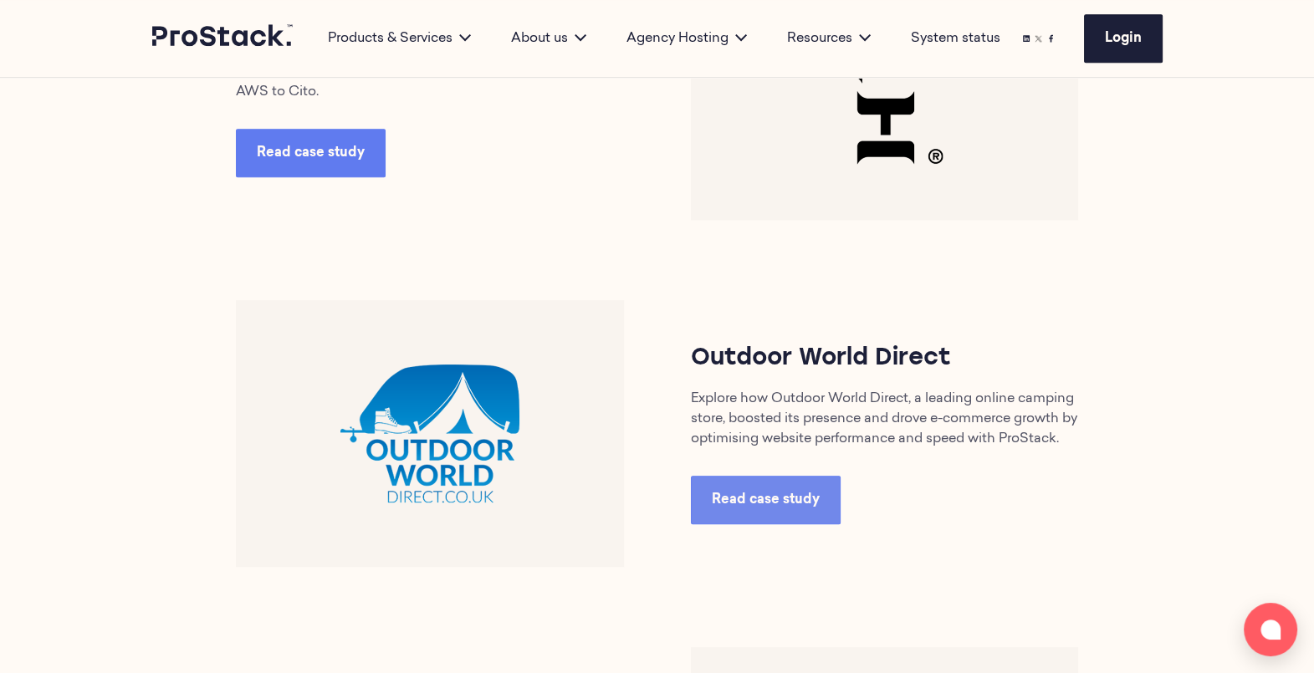
click at [334, 159] on span "Read case study" at bounding box center [311, 152] width 108 height 13
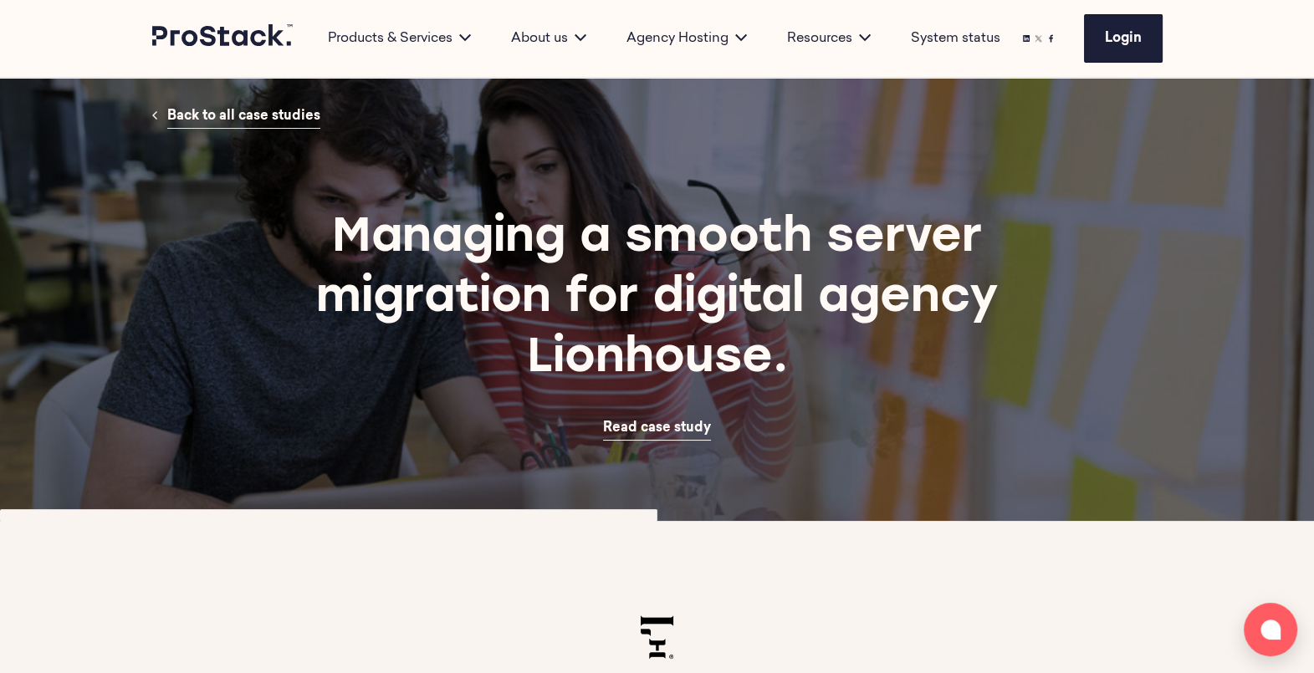
click at [304, 123] on span "Back to all case studies" at bounding box center [243, 116] width 153 height 13
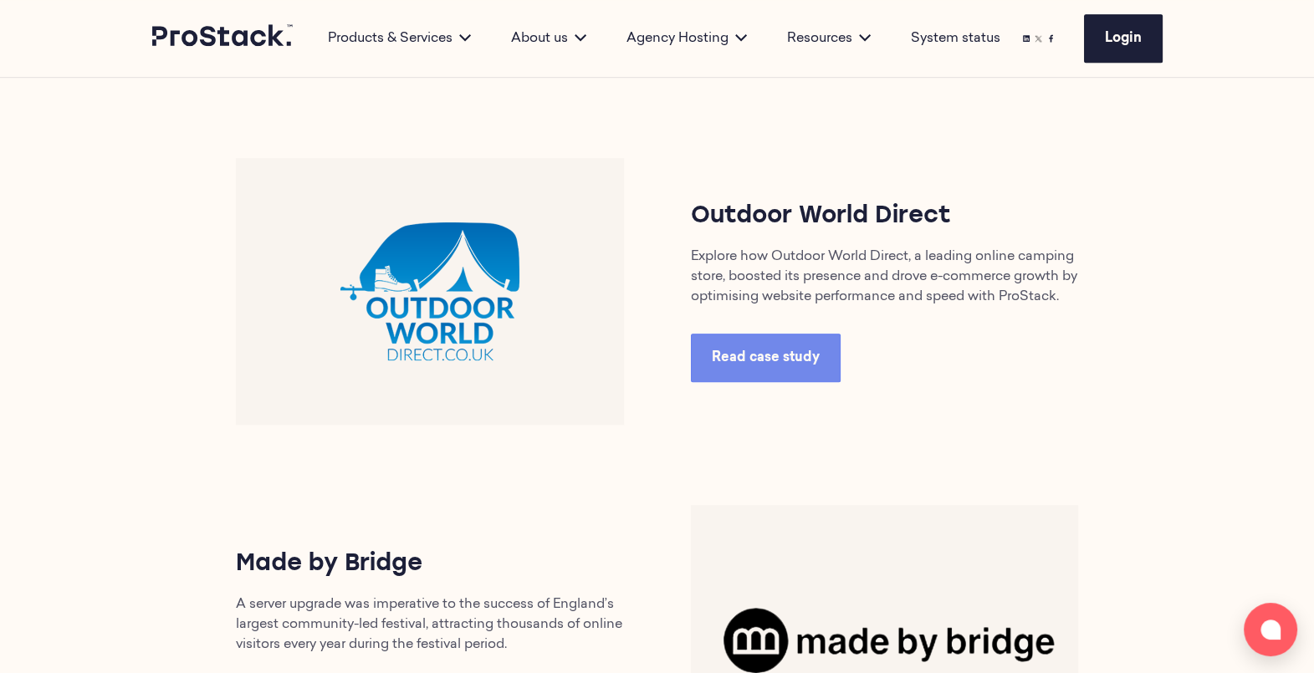
scroll to position [1414, 0]
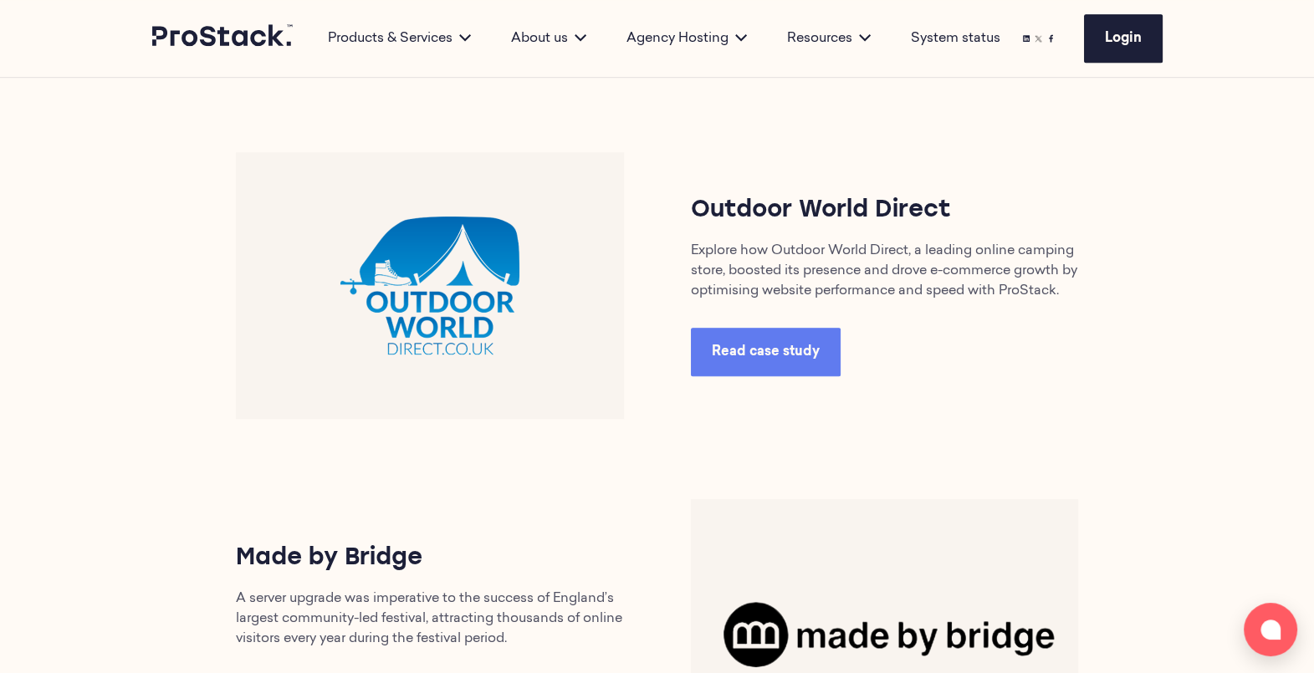
click at [794, 372] on link "Read case study" at bounding box center [766, 352] width 150 height 49
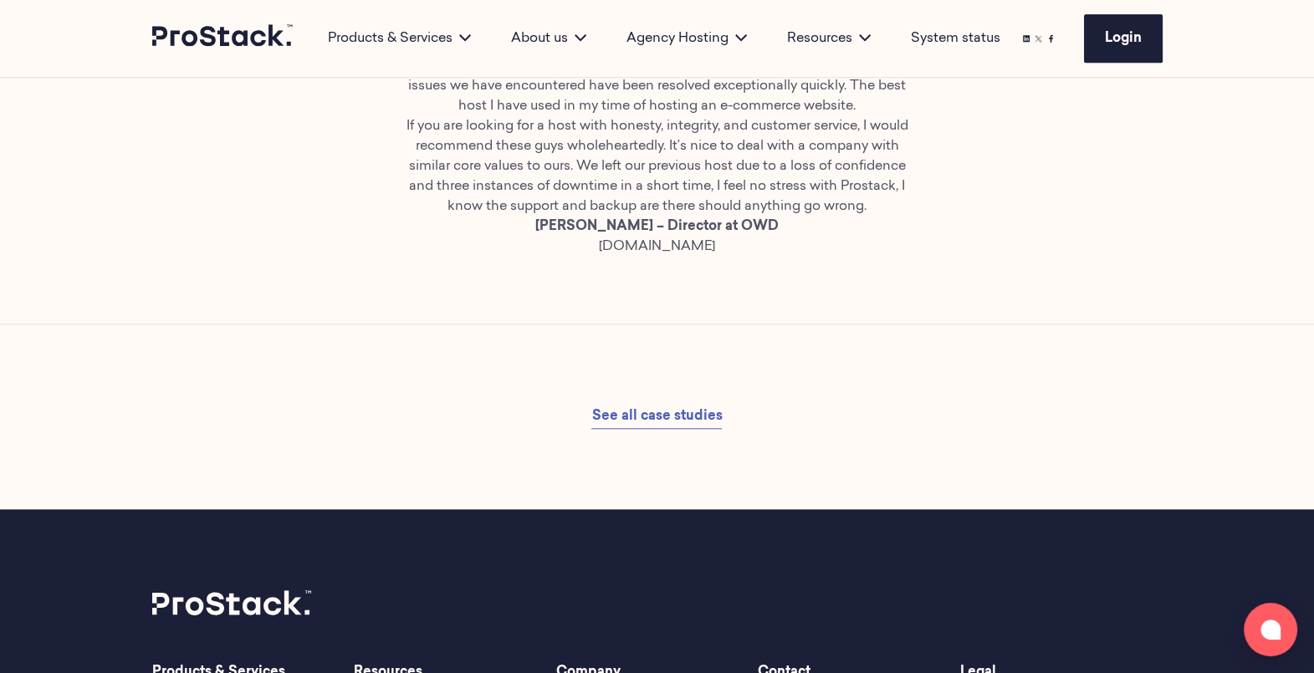
scroll to position [1976, 0]
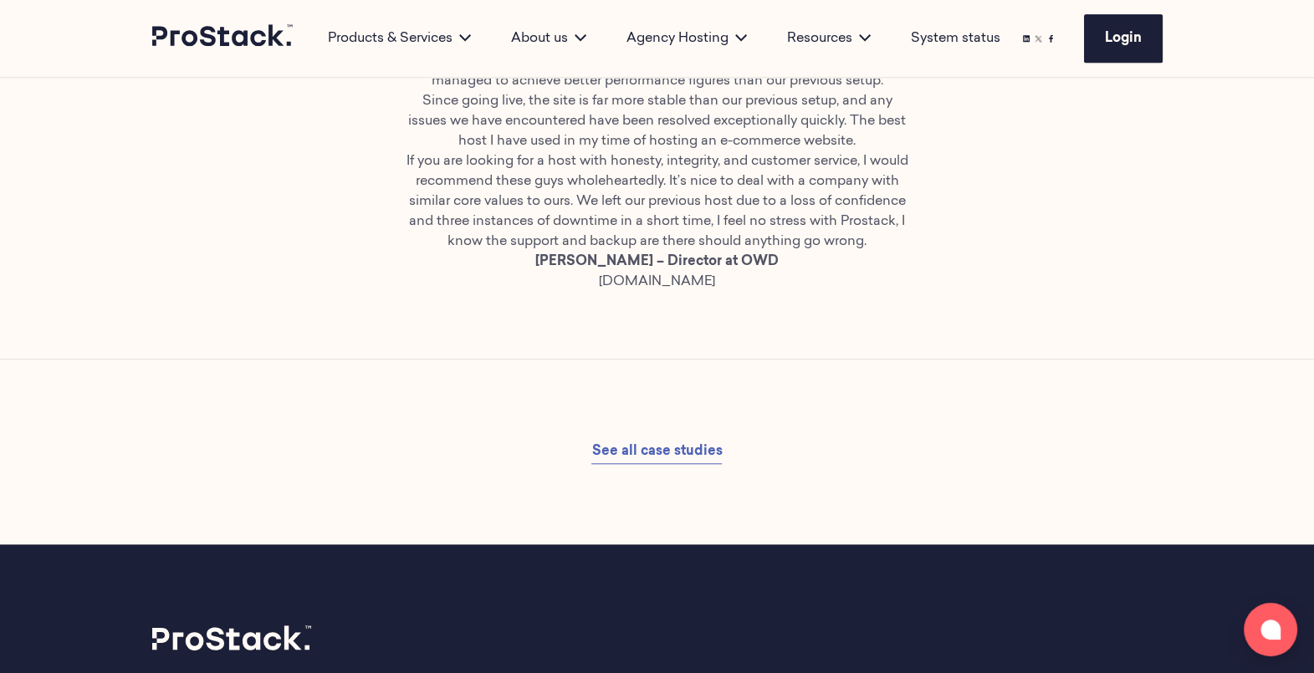
drag, startPoint x: 733, startPoint y: 431, endPoint x: 592, endPoint y: 437, distance: 140.6
click at [592, 440] on div "See all case studies" at bounding box center [657, 452] width 606 height 24
copy span "See all case studies"
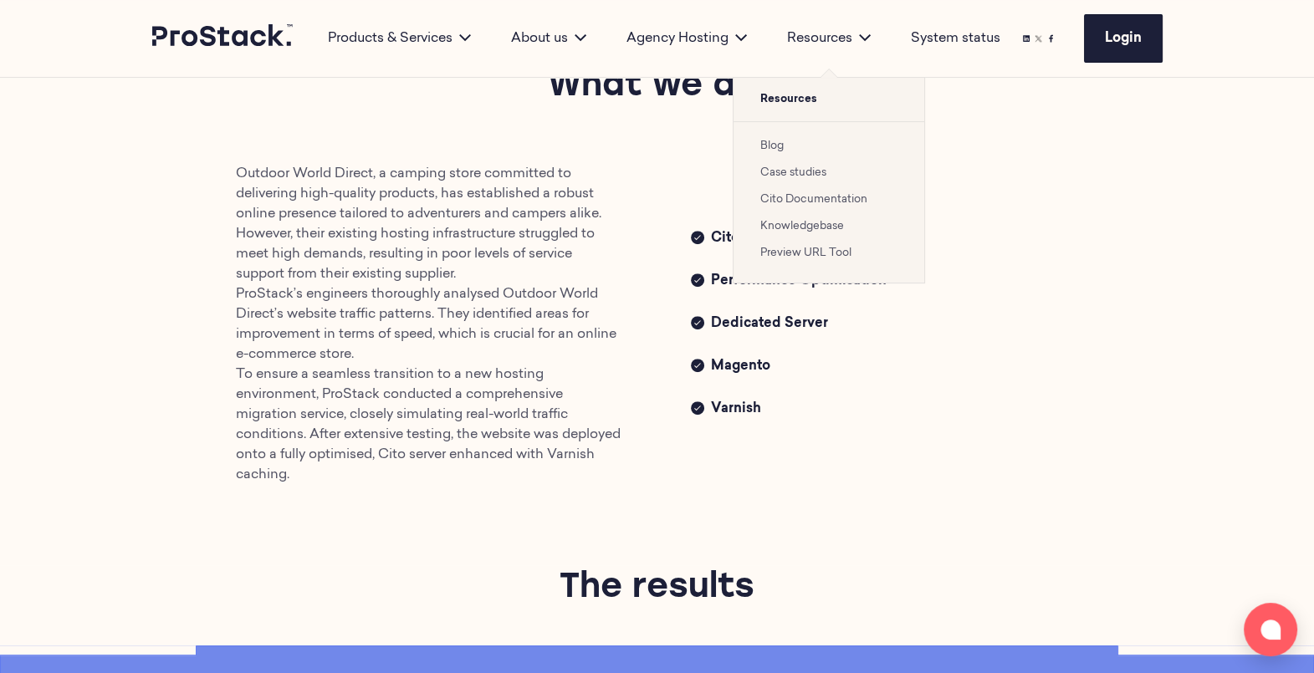
scroll to position [620, 0]
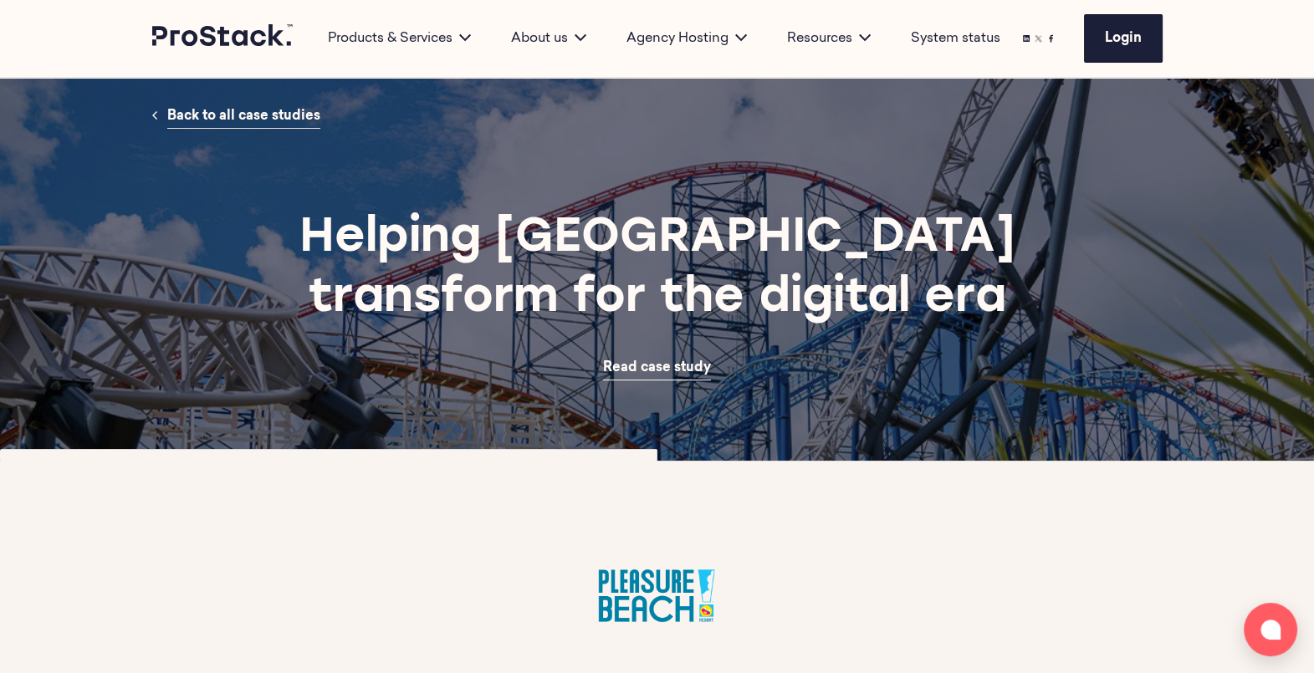
click at [286, 110] on span "Back to all case studies" at bounding box center [243, 116] width 153 height 13
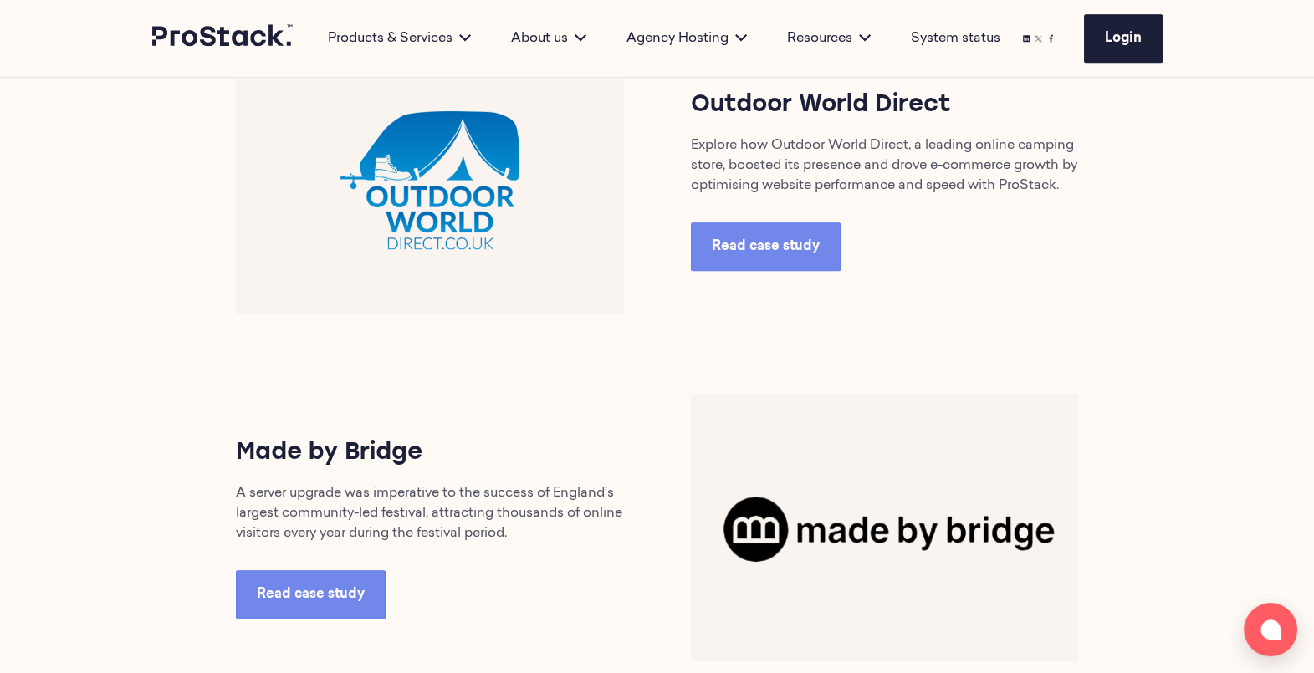
scroll to position [1206, 0]
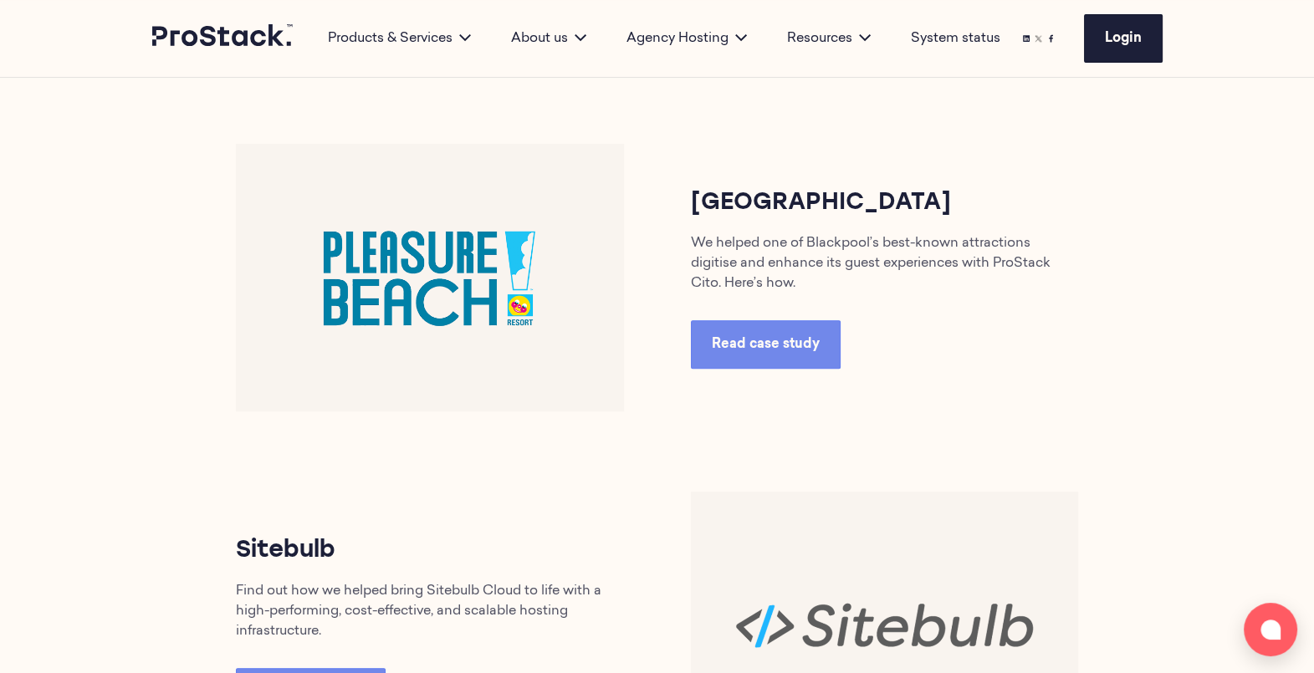
scroll to position [728, 0]
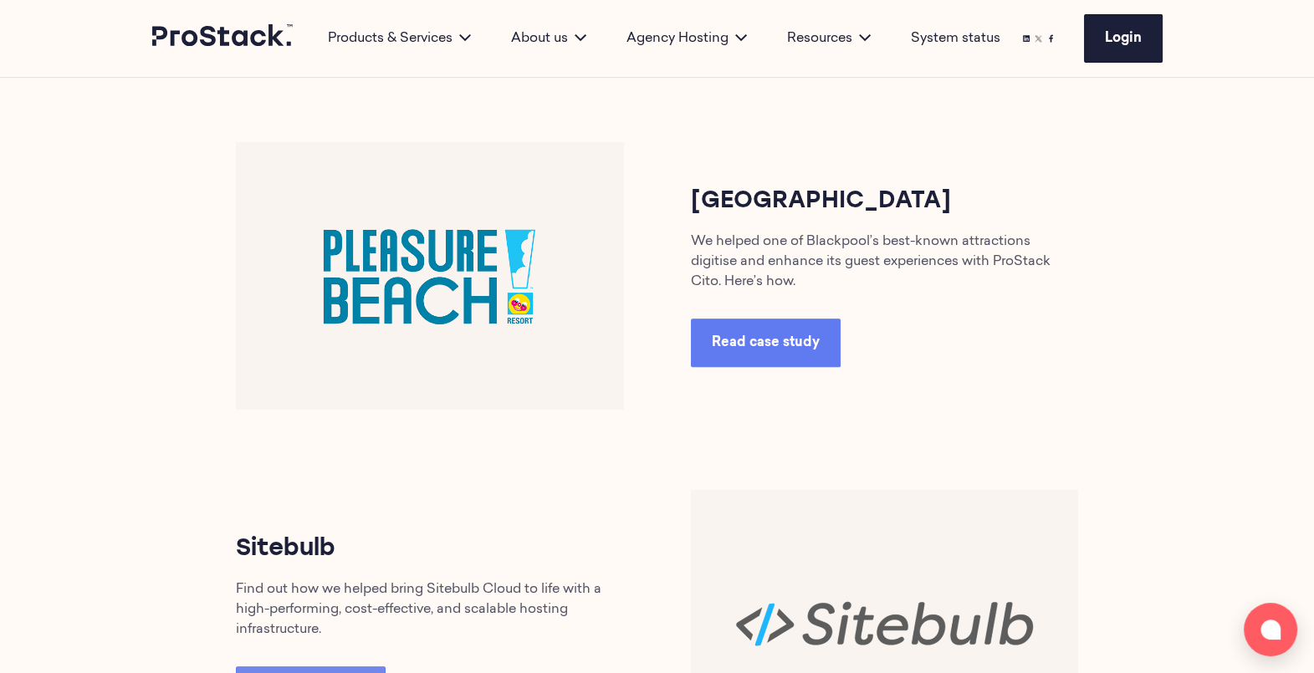
click at [775, 340] on span "Read case study" at bounding box center [766, 342] width 108 height 13
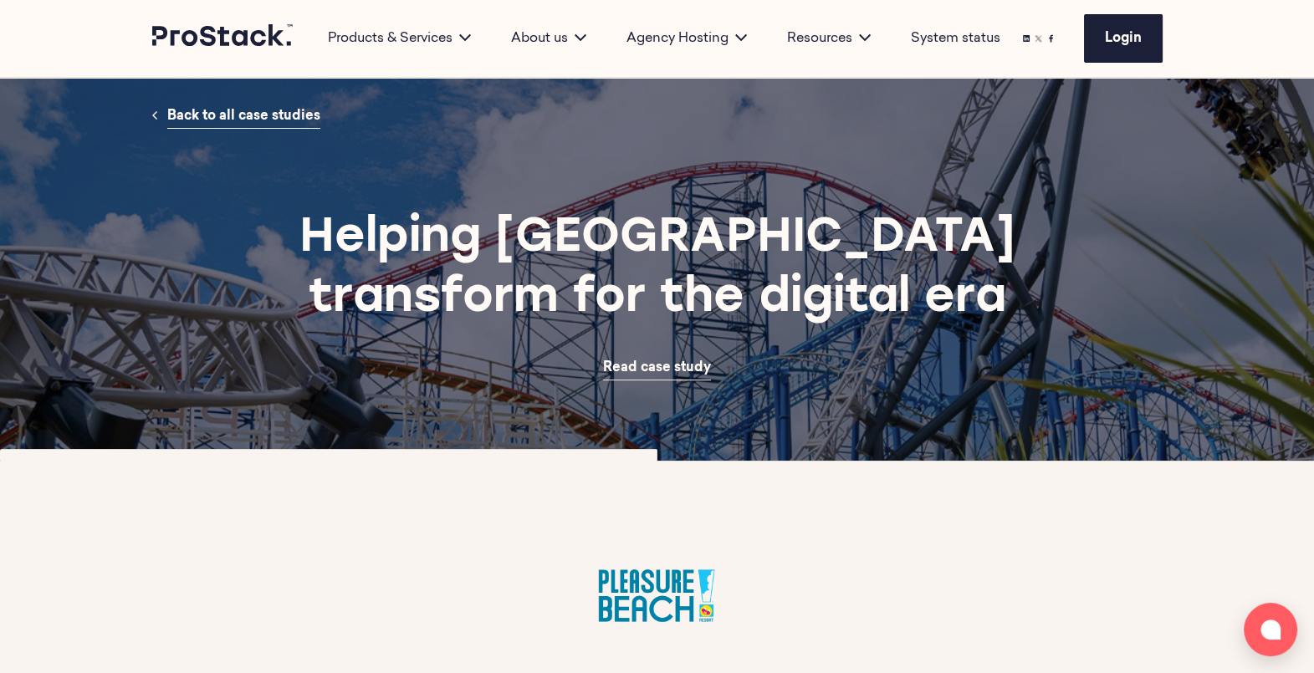
click at [655, 368] on span "Read case study" at bounding box center [657, 367] width 108 height 13
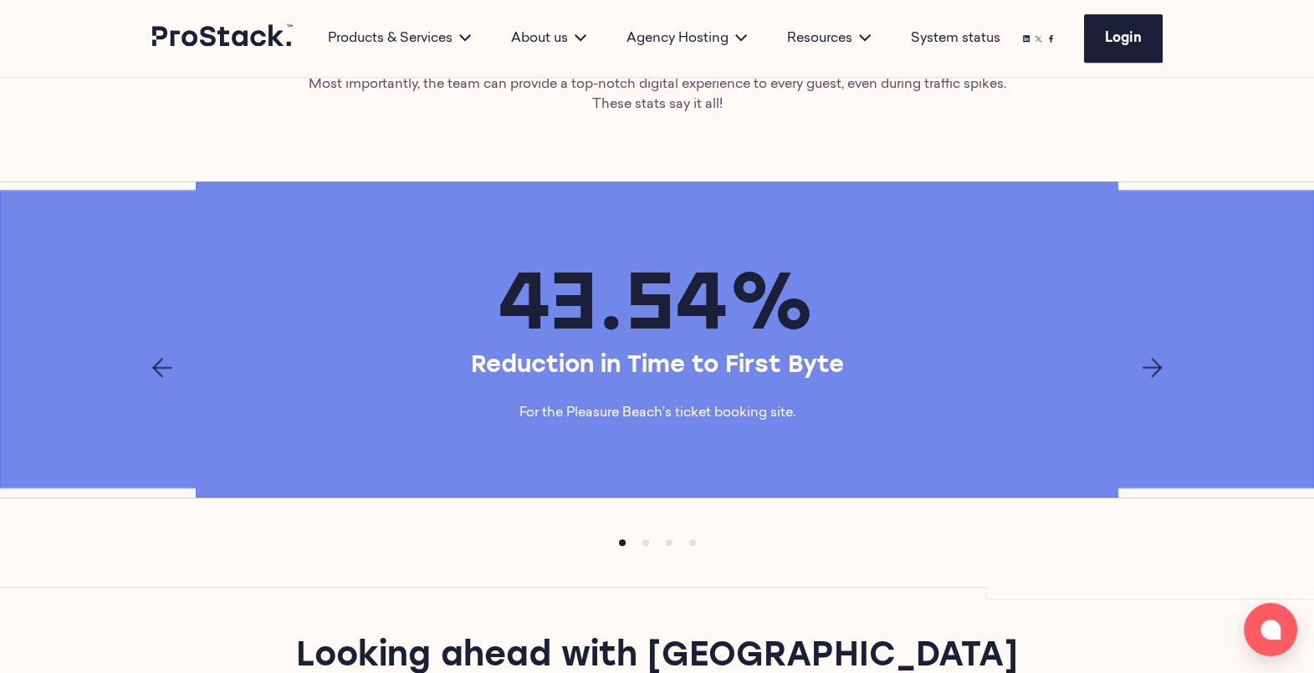
scroll to position [2183, 0]
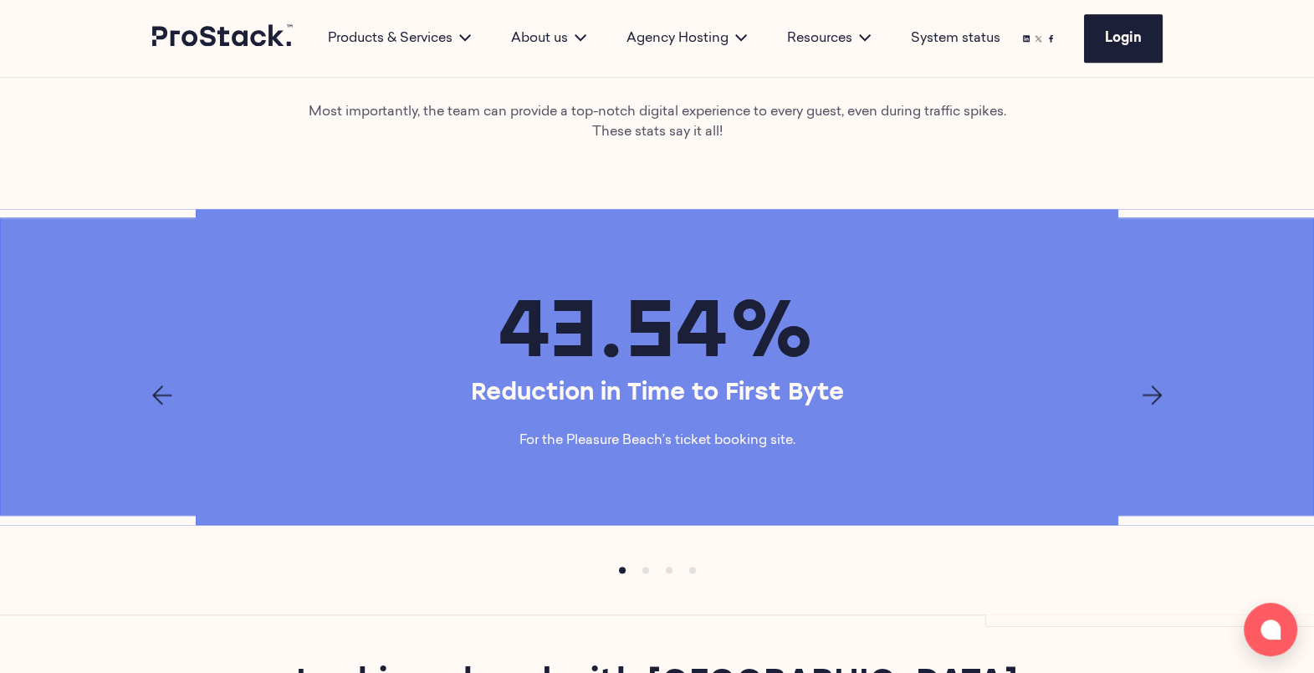
click at [1146, 406] on icon "Next page" at bounding box center [1152, 395] width 20 height 20
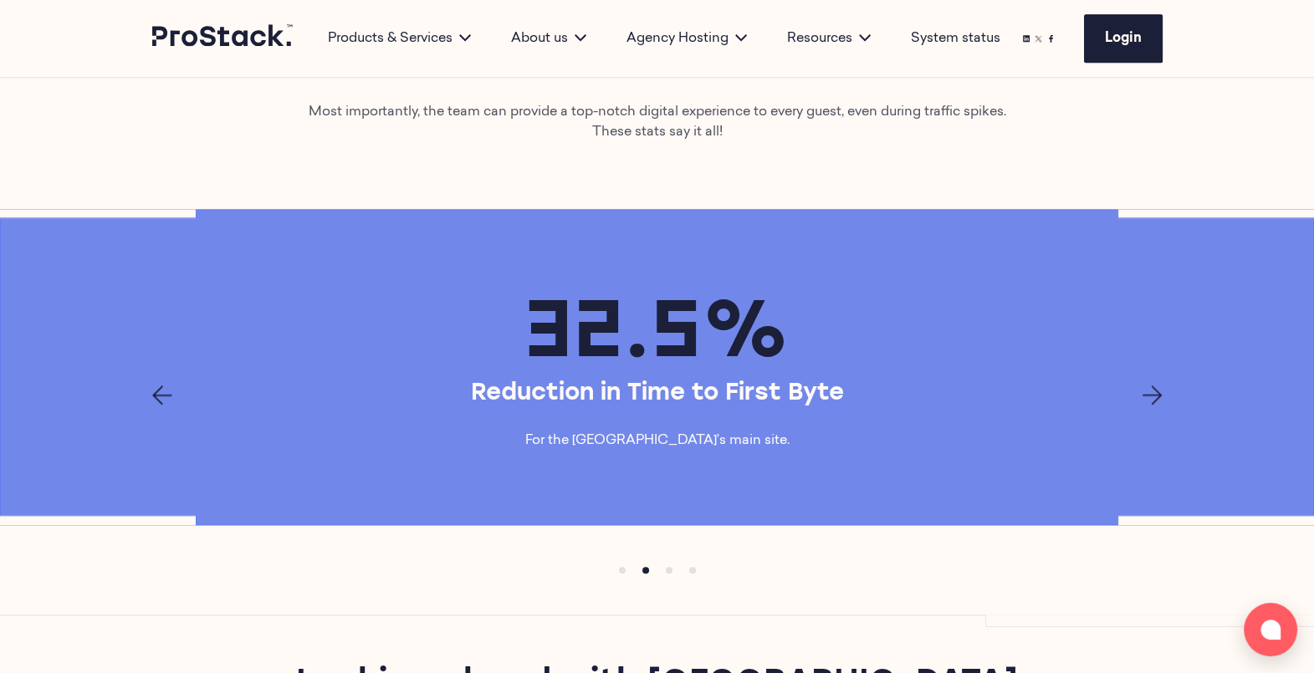
click at [1146, 406] on icon "Next page" at bounding box center [1152, 395] width 20 height 20
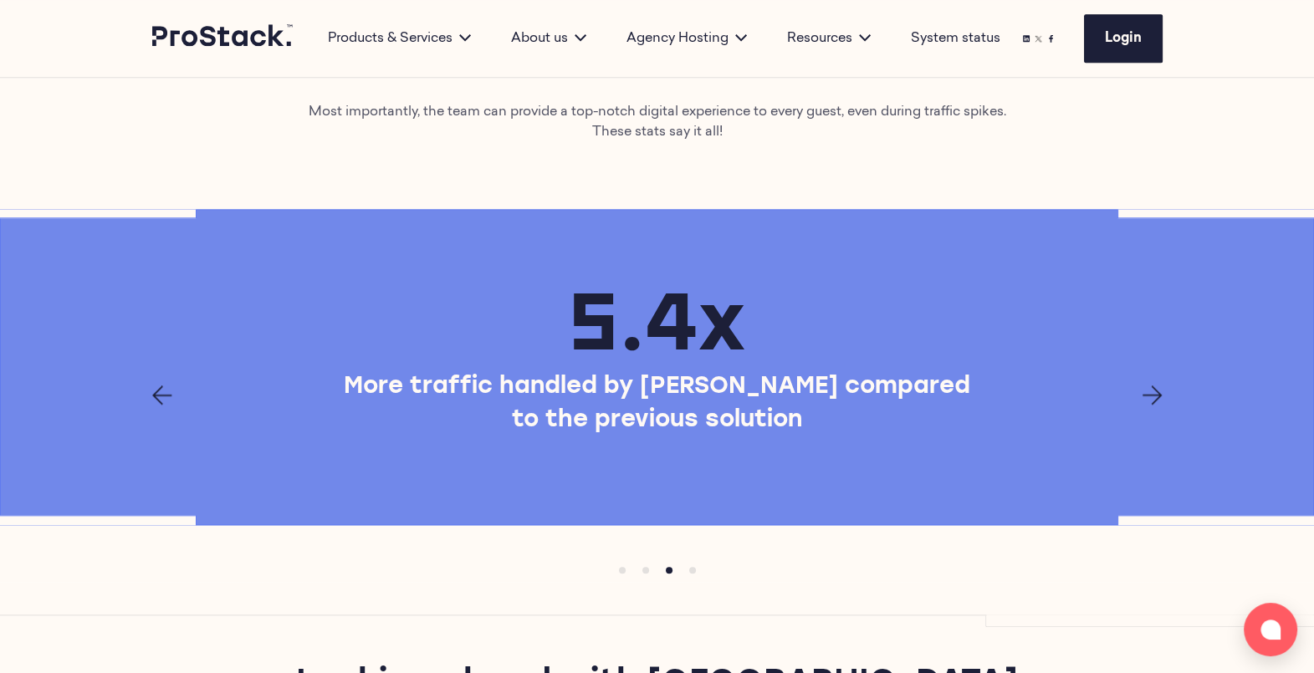
click at [1146, 406] on icon "Next page" at bounding box center [1152, 395] width 20 height 20
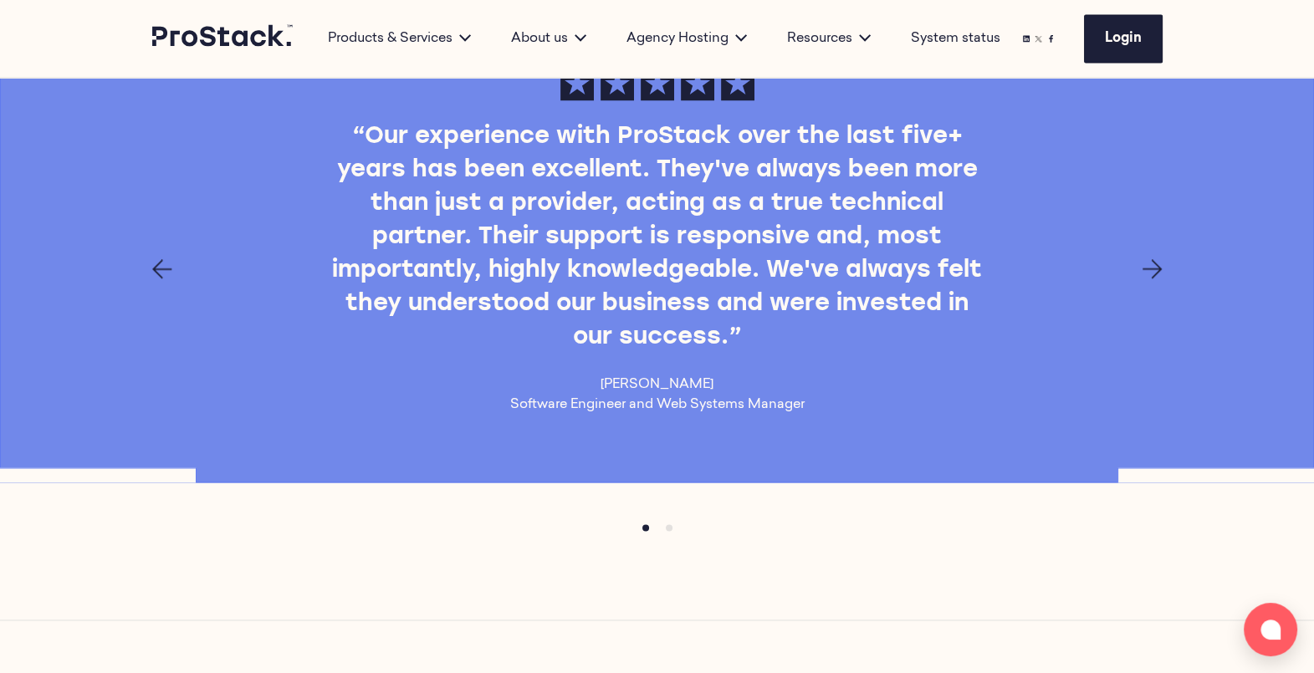
scroll to position [3187, 0]
click at [1150, 276] on icon "Next page" at bounding box center [1152, 268] width 20 height 20
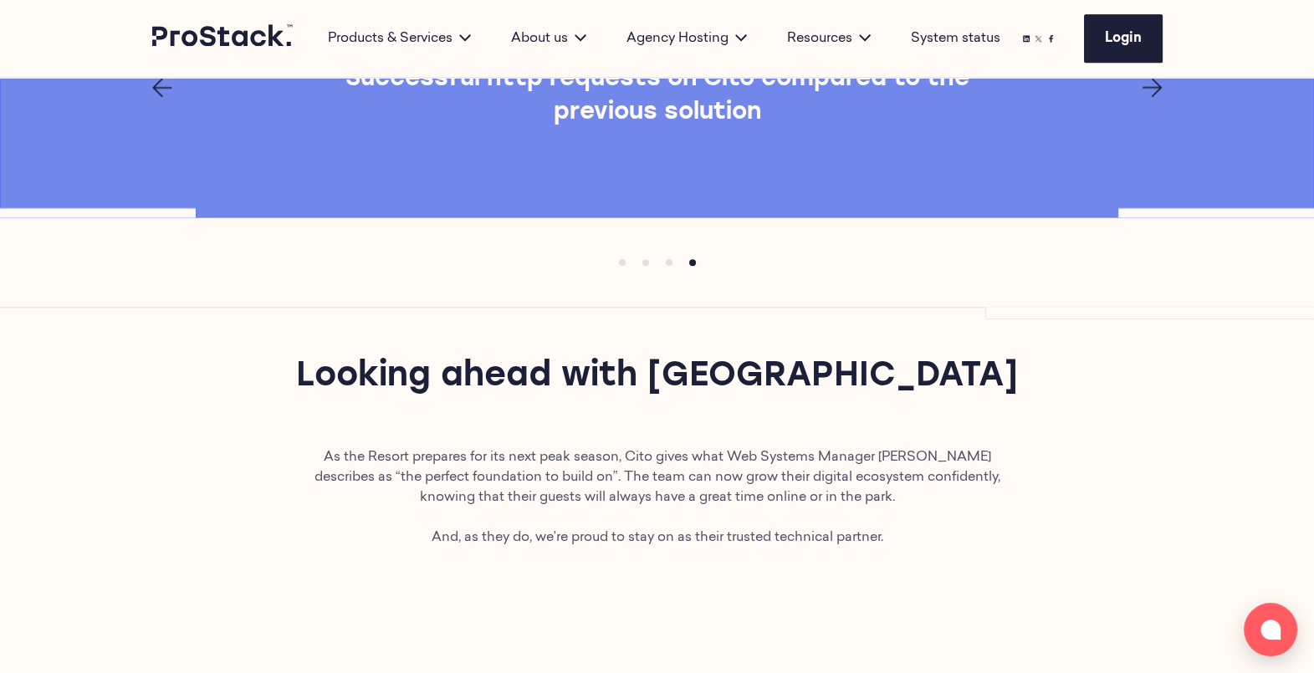
scroll to position [2388, 0]
